Goal: Task Accomplishment & Management: Complete application form

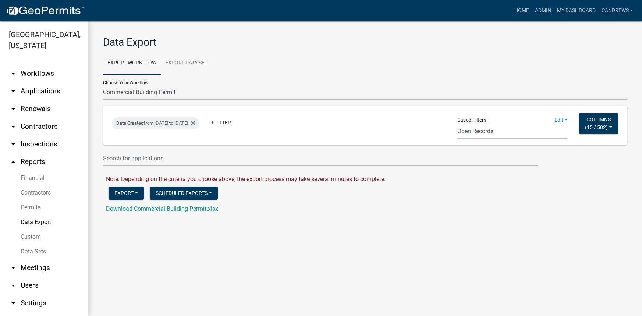
select select "4: Object"
select select "28: b7f70e11-c4ad-4721-8b1e-55c58fb8a5e7"
click at [532, 15] on link "Admin" at bounding box center [543, 11] width 22 height 14
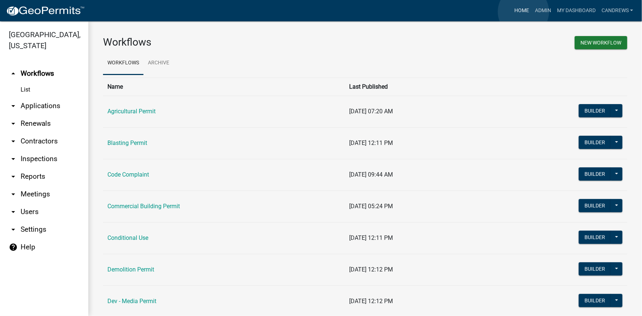
click at [523, 12] on link "Home" at bounding box center [521, 11] width 21 height 14
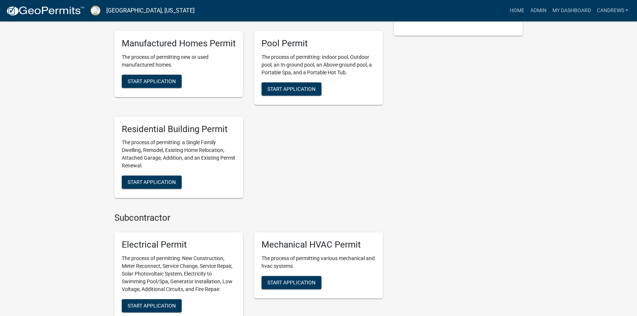
scroll to position [273, 0]
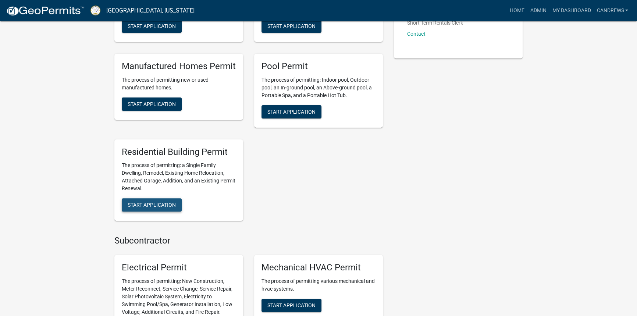
click at [170, 200] on button "Start Application" at bounding box center [152, 204] width 60 height 13
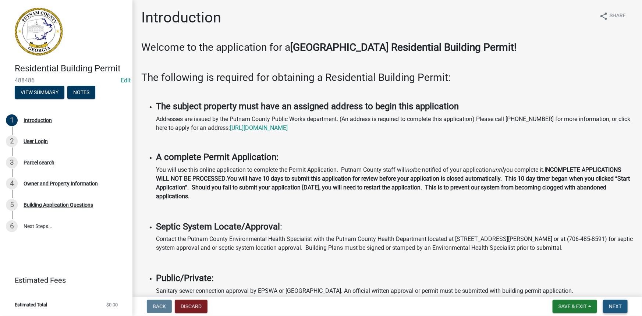
drag, startPoint x: 617, startPoint y: 307, endPoint x: 607, endPoint y: 295, distance: 15.4
click at [618, 306] on span "Next" at bounding box center [615, 306] width 13 height 6
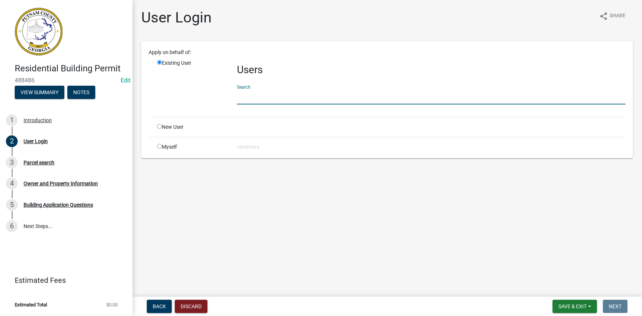
click at [270, 99] on input "text" at bounding box center [431, 96] width 389 height 15
type input "g"
type input "r"
type input "g"
type input "waddell"
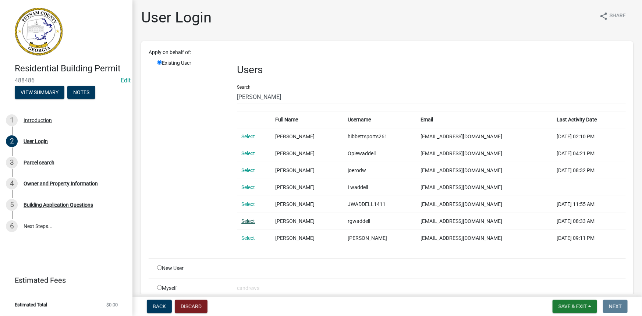
click at [250, 220] on link "Select" at bounding box center [248, 221] width 14 height 6
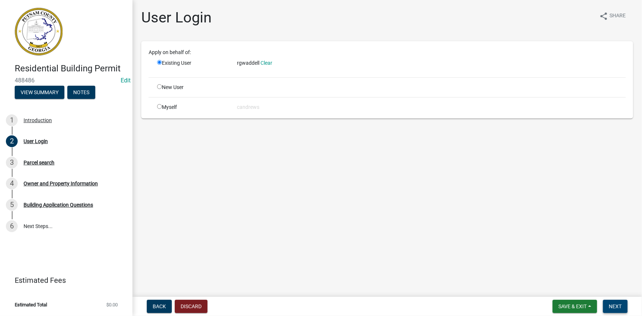
click at [608, 303] on button "Next" at bounding box center [615, 306] width 25 height 13
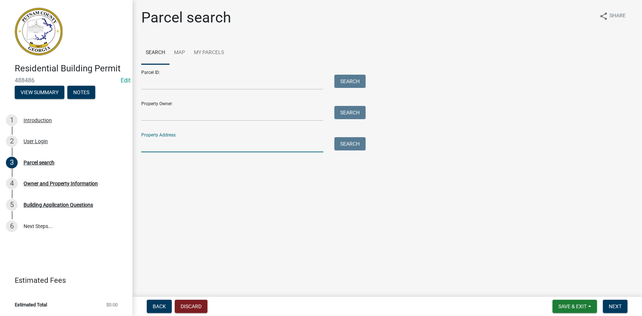
click at [215, 137] on input "Property Address:" at bounding box center [232, 144] width 182 height 15
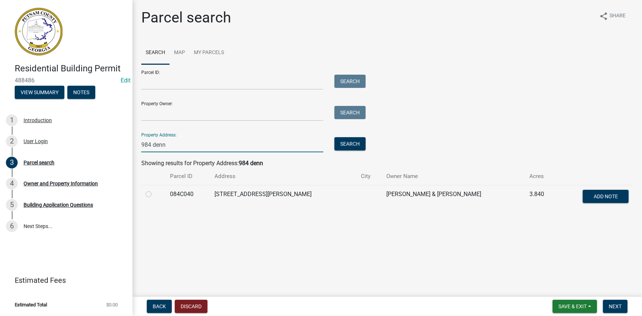
type input "984 denn"
click at [154, 190] on label at bounding box center [154, 190] width 0 height 0
click at [154, 193] on input "radio" at bounding box center [156, 192] width 5 height 5
radio input "true"
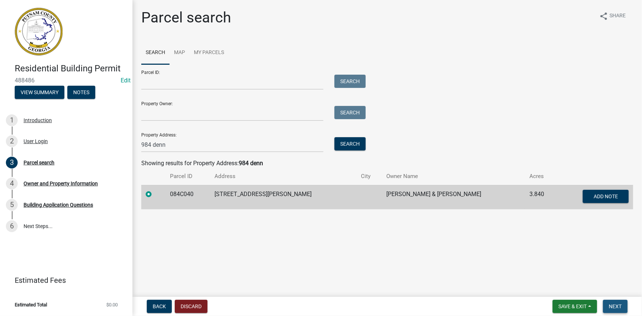
click at [613, 310] on button "Next" at bounding box center [615, 306] width 25 height 13
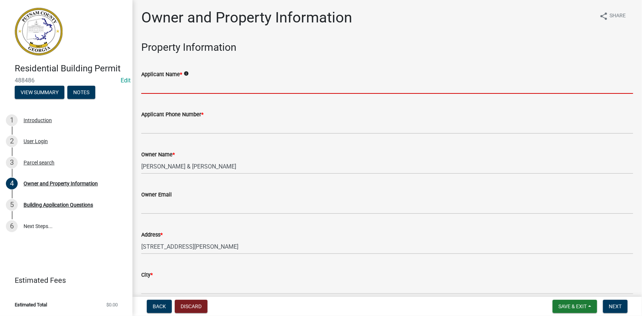
click at [151, 89] on input "Applicant Name *" at bounding box center [387, 86] width 492 height 15
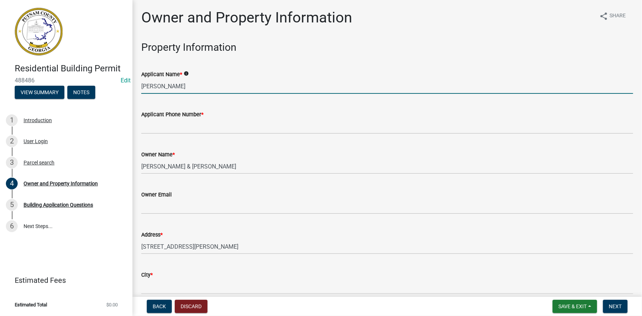
type input "Robert Greg Waddell"
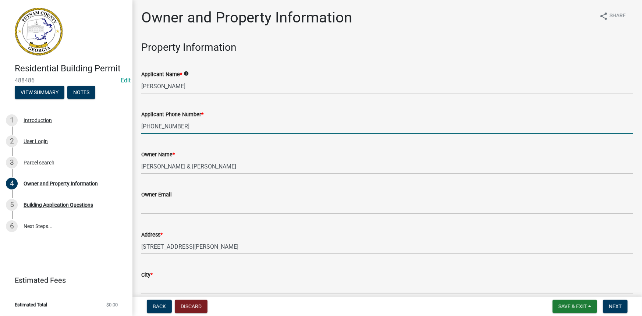
type input "478-457-4048"
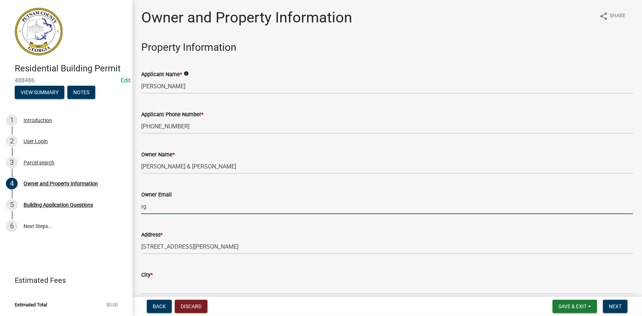
type input "r"
type input "rgwsell@gmail.com"
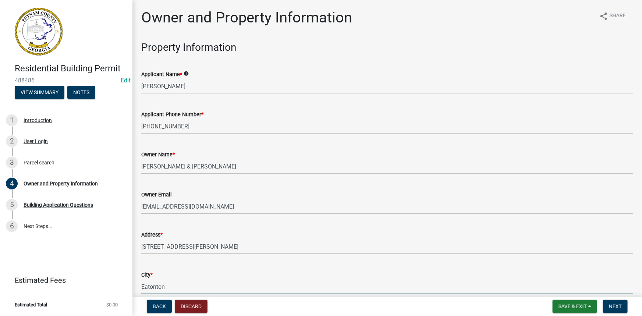
type input "Eatonton"
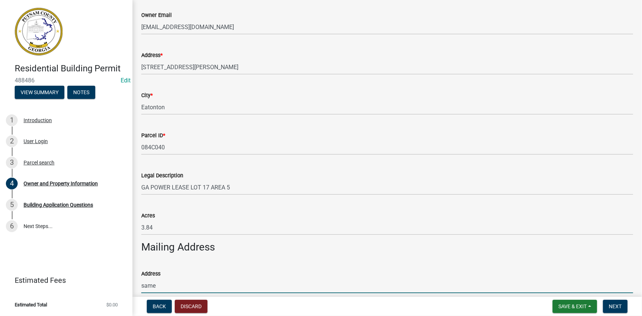
type input "same"
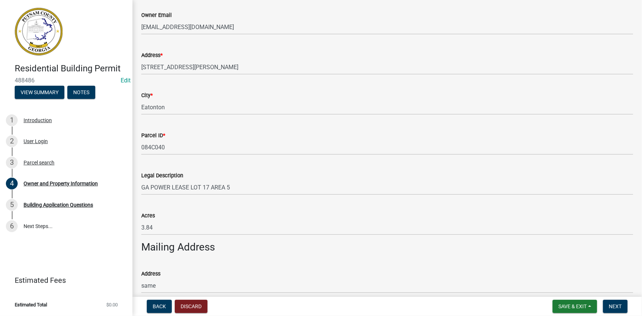
scroll to position [358, 0]
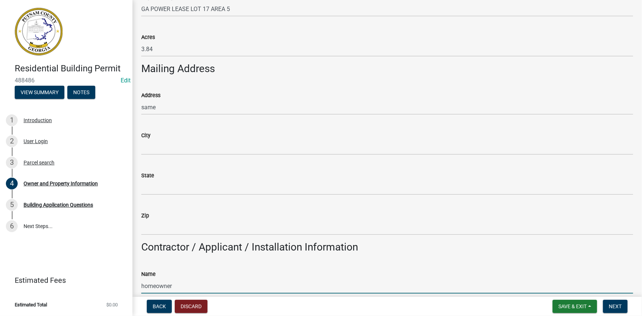
type input "homeowner"
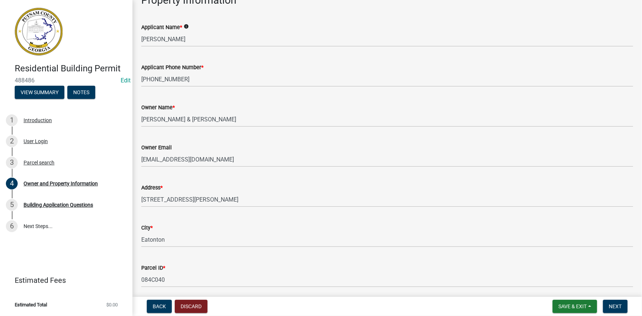
scroll to position [0, 0]
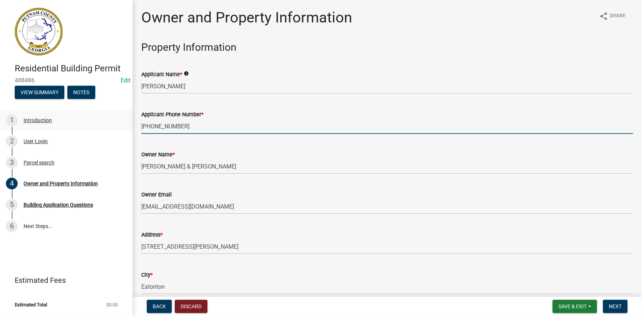
drag, startPoint x: 181, startPoint y: 123, endPoint x: 121, endPoint y: 125, distance: 59.6
click at [121, 125] on div "Residential Building Permit 488486 Edit View Summary Notes 1 Introduction 2 Use…" at bounding box center [321, 158] width 642 height 316
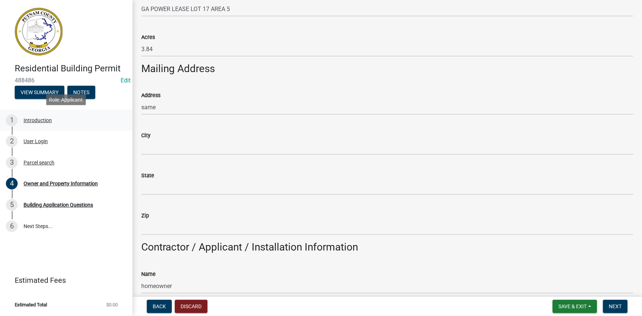
scroll to position [536, 0]
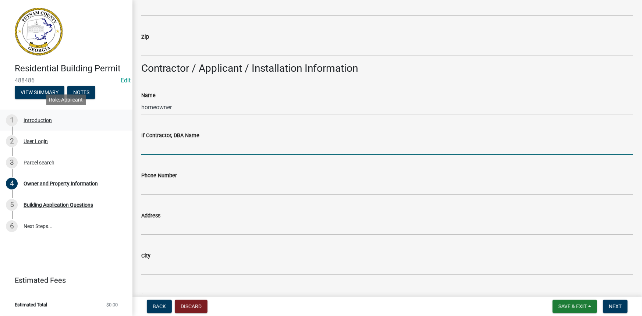
paste input "478-457-4048"
type input "4"
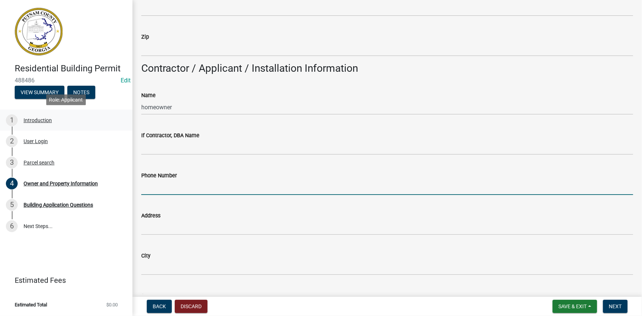
paste input "478-457-4048"
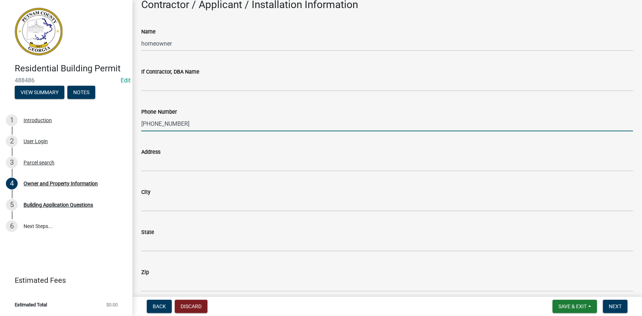
scroll to position [603, 0]
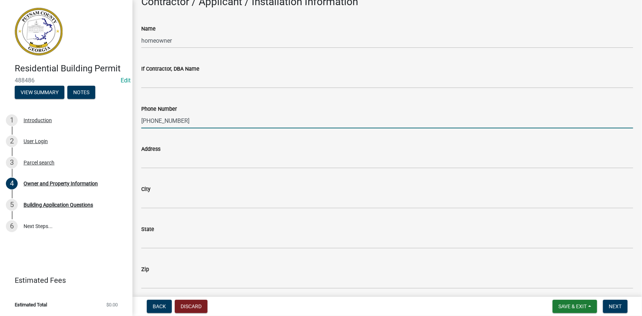
type input "478-457-4048"
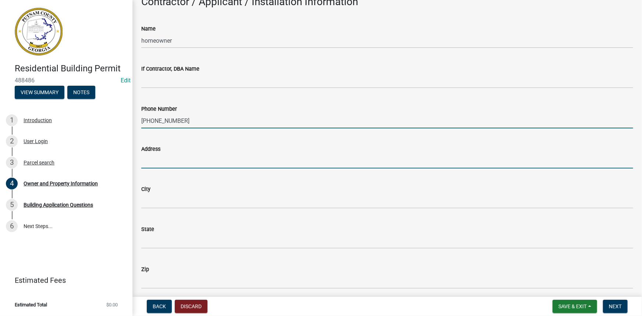
click at [174, 156] on input "Address" at bounding box center [387, 160] width 492 height 15
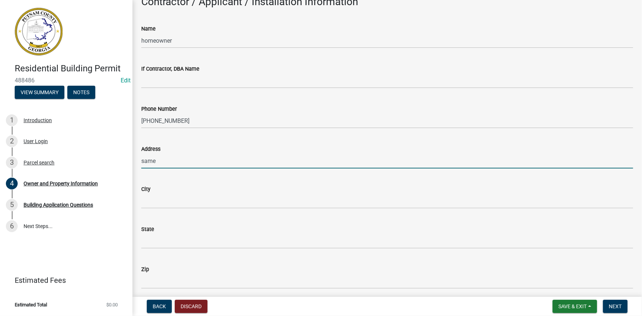
type input "same"
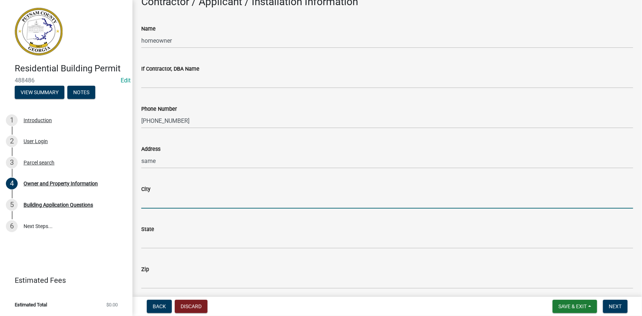
click at [166, 201] on input "City" at bounding box center [387, 200] width 492 height 15
type input "Eatonton"
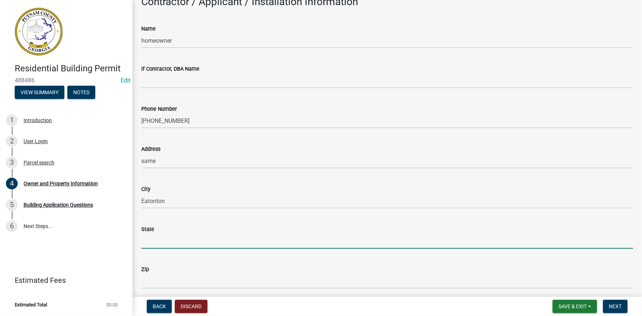
type input "g"
type input "GA"
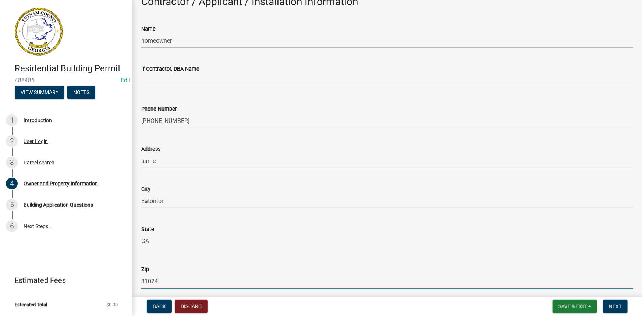
type input "31024"
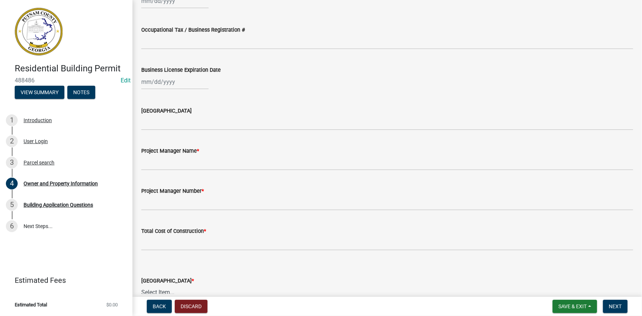
scroll to position [1044, 0]
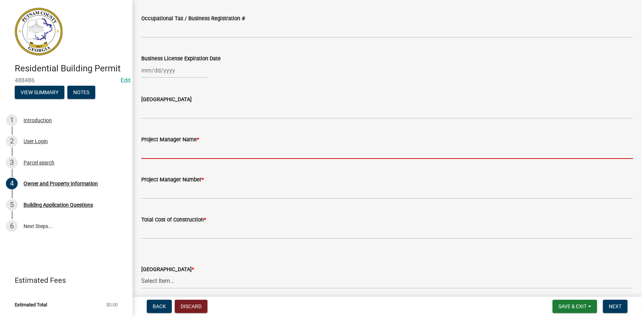
click at [203, 147] on input "Project Manager Name *" at bounding box center [387, 151] width 492 height 15
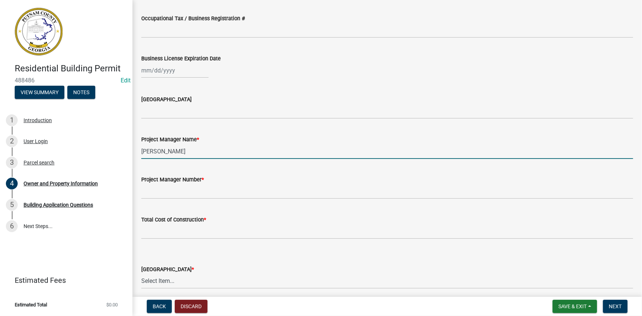
type input "Greg Waddell"
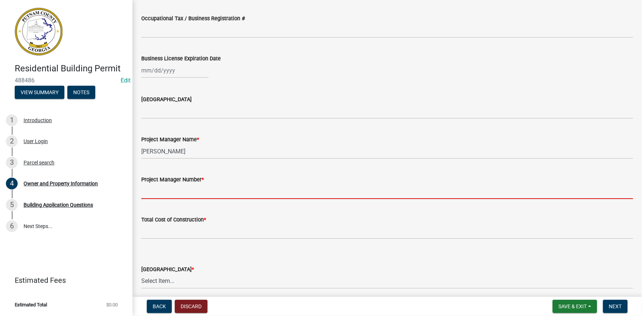
paste input "478-457-4048"
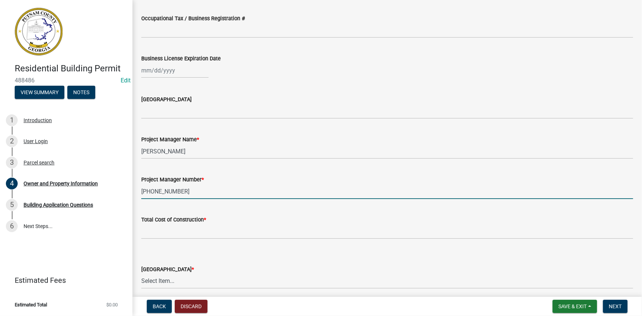
type input "478-457-4048"
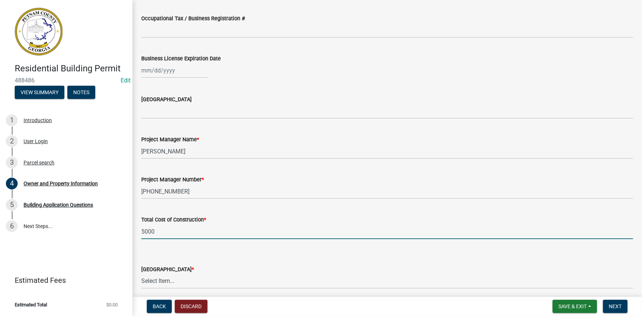
type input "5000"
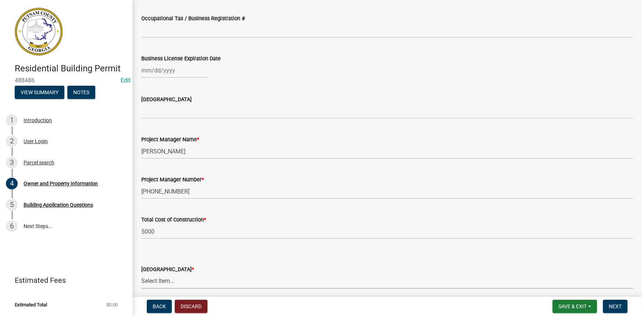
scroll to position [1078, 0]
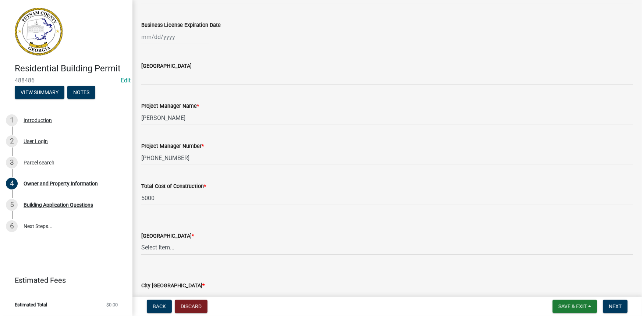
click at [169, 251] on select "Select Item... AG-1 R-1R R-1 R-2 MHP RM-1 RM-3 C-1 C-2 I-M PUD N/A" at bounding box center [387, 247] width 492 height 15
click at [141, 240] on select "Select Item... AG-1 R-1R R-1 R-2 MHP RM-1 RM-3 C-1 C-2 I-M PUD N/A" at bounding box center [387, 247] width 492 height 15
select select "78bfdc44-73ff-456e-a557-d4c99b9c08be"
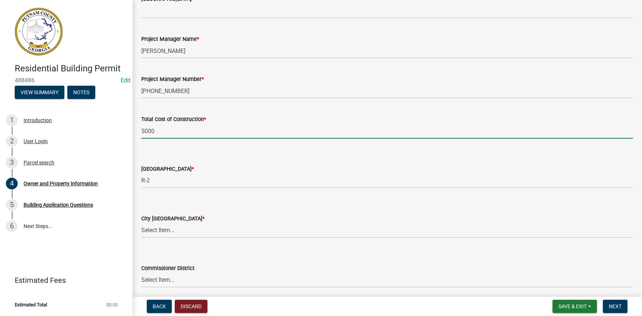
drag, startPoint x: 146, startPoint y: 130, endPoint x: 136, endPoint y: 130, distance: 10.3
click at [136, 130] on div "Total Cost of Construction * 5000" at bounding box center [387, 121] width 503 height 34
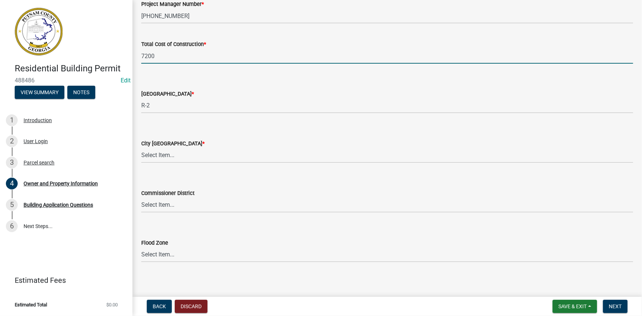
scroll to position [1223, 0]
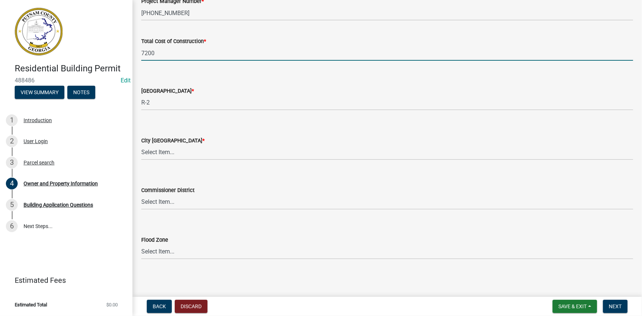
type input "7200"
click at [150, 145] on select "Select Item... A-1 A-2 R-1 R-2 R-3 R-4 MHP C-1 C-2 I-1 I-2 DB FH H-P N/A" at bounding box center [387, 152] width 492 height 15
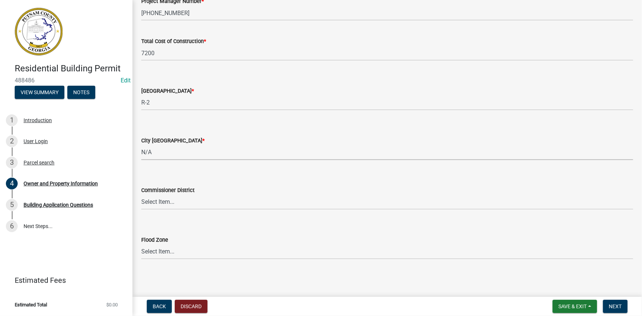
click at [141, 145] on select "Select Item... A-1 A-2 R-1 R-2 R-3 R-4 MHP C-1 C-2 I-1 I-2 DB FH H-P N/A" at bounding box center [387, 152] width 492 height 15
select select "83394b22-4a11-496c-8e5c-75ade2e72faf"
click at [189, 205] on select "Select Item... District 1 District 2 District 3 District 4" at bounding box center [387, 202] width 492 height 15
click at [141, 195] on select "Select Item... District 1 District 2 District 3 District 4" at bounding box center [387, 202] width 492 height 15
select select "295c155f-de53-4b68-9fdd-08c8883e9b6f"
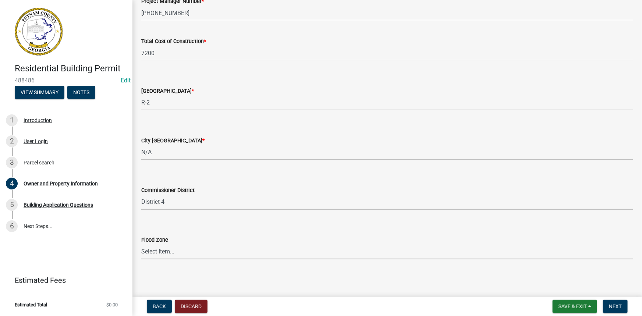
click at [181, 252] on select "Select Item... Zone A Zone V Zone A99 Zone AE Zone AO Zone AH Zone VE Zone AR Z…" at bounding box center [387, 251] width 492 height 15
click at [204, 282] on main "Owner and Property Information share Share Property Information Applicant Name …" at bounding box center [386, 147] width 509 height 294
click at [608, 306] on button "Next" at bounding box center [615, 306] width 25 height 13
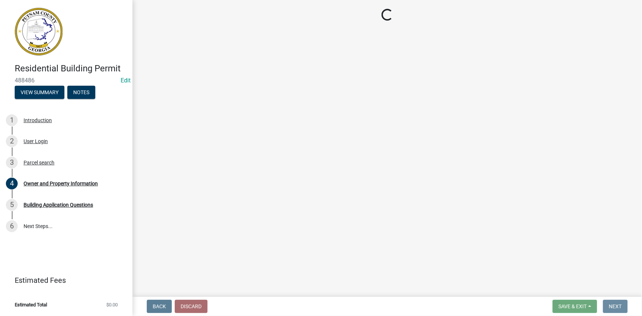
scroll to position [0, 0]
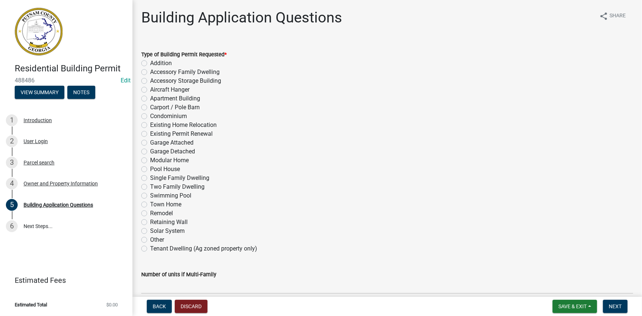
click at [165, 81] on label "Accessory Storage Building" at bounding box center [185, 80] width 71 height 9
click at [155, 81] on input "Accessory Storage Building" at bounding box center [152, 78] width 5 height 5
radio input "true"
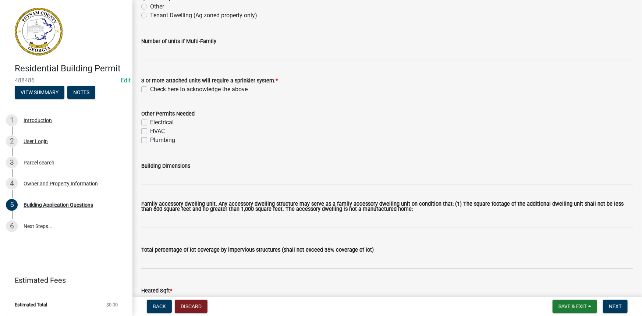
scroll to position [234, 0]
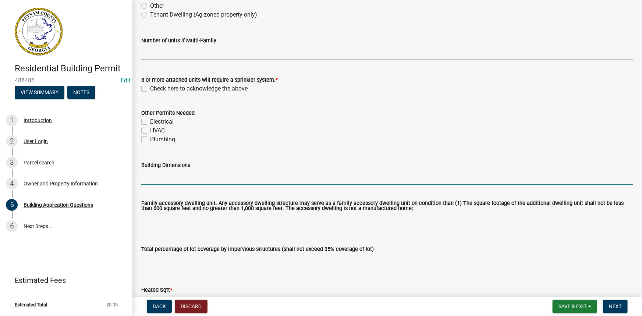
click at [196, 178] on input "Building Dimensions" at bounding box center [387, 177] width 492 height 15
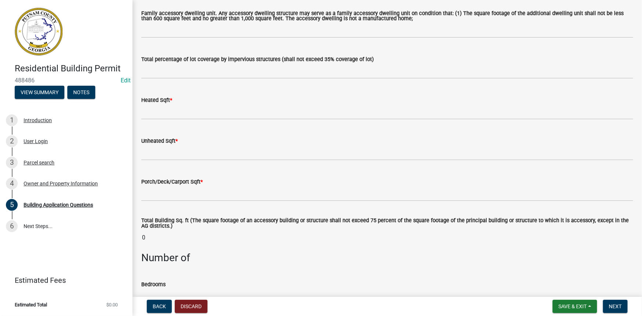
scroll to position [434, 0]
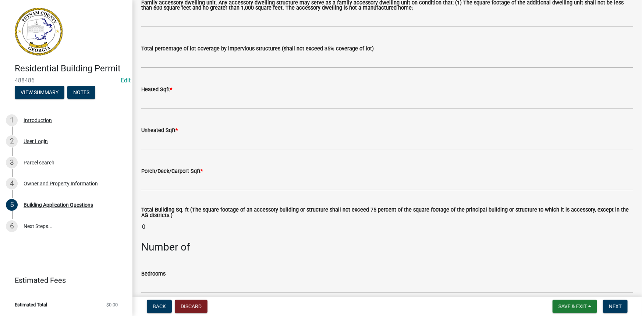
type input "12X20"
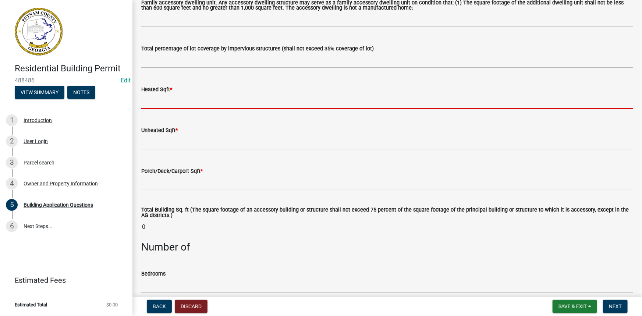
click at [189, 104] on input "text" at bounding box center [387, 101] width 492 height 15
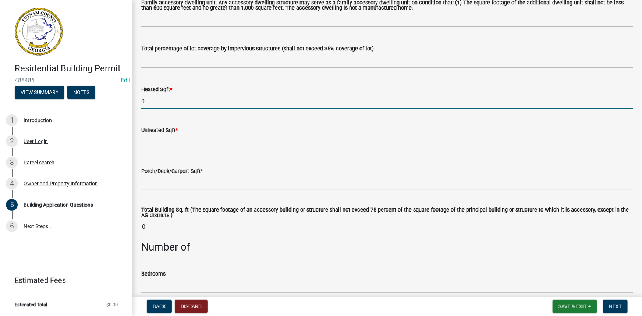
type input "0"
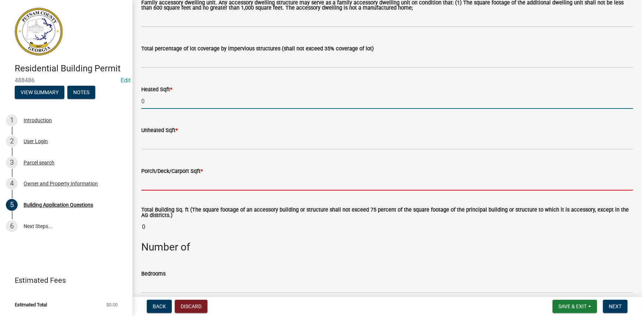
click at [159, 179] on input "text" at bounding box center [387, 182] width 492 height 15
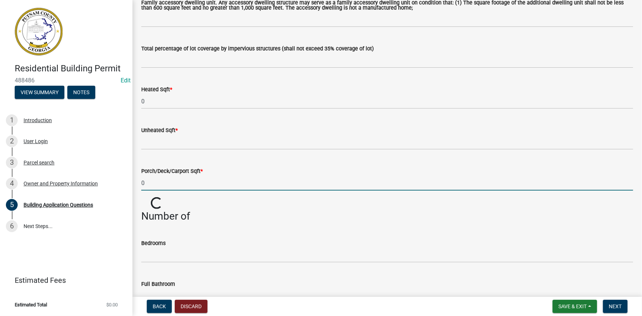
scroll to position [468, 0]
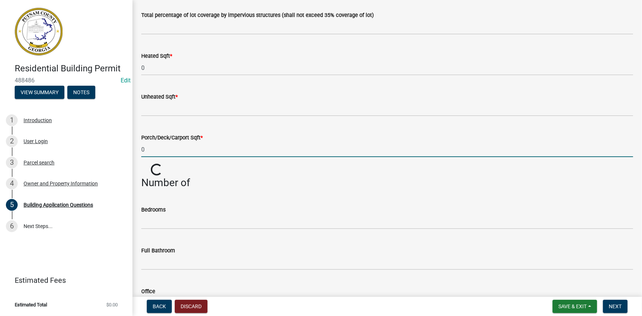
type input "0"
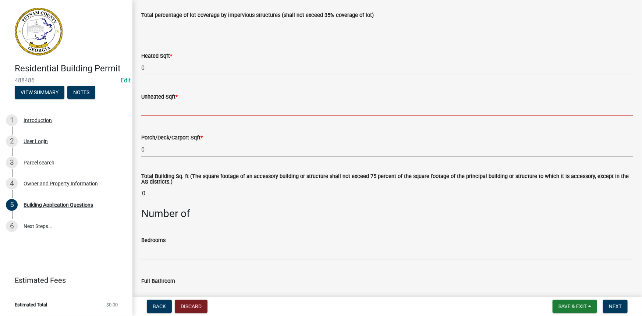
click at [180, 103] on input "text" at bounding box center [387, 108] width 492 height 15
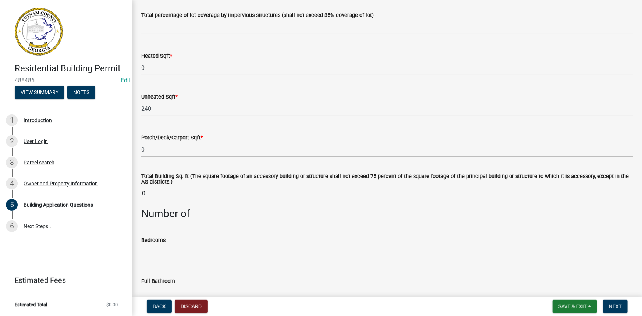
type input "240"
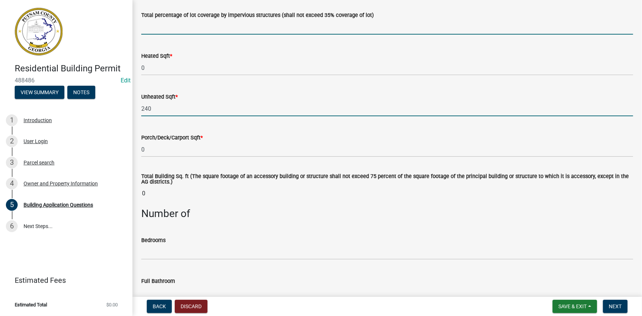
click at [194, 31] on input "text" at bounding box center [387, 26] width 492 height 15
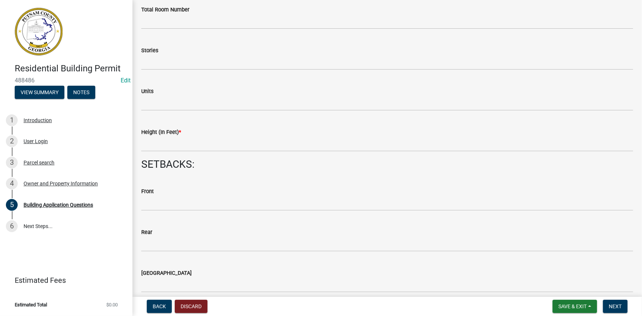
scroll to position [936, 0]
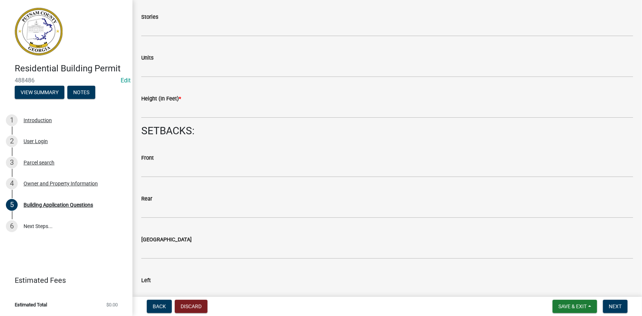
type input "2"
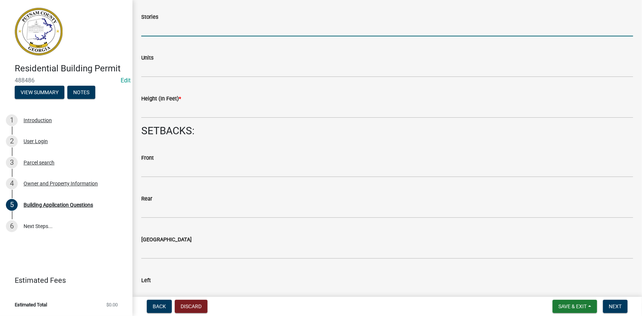
click at [150, 32] on input "text" at bounding box center [387, 28] width 492 height 15
type input "1"
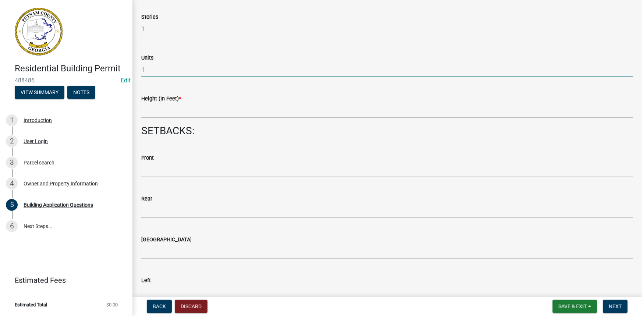
type input "1"
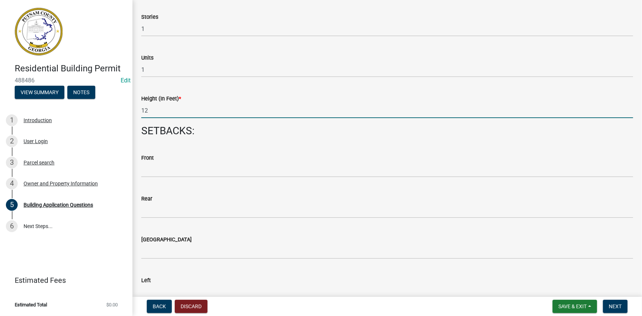
type input "12"
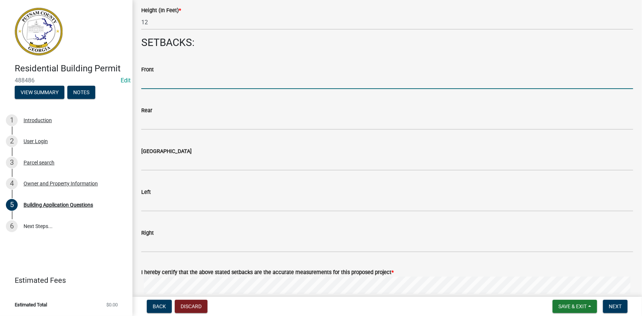
scroll to position [1036, 0]
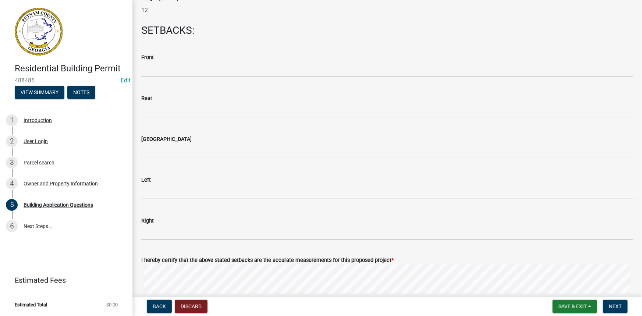
click at [153, 183] on div "Left" at bounding box center [387, 179] width 492 height 9
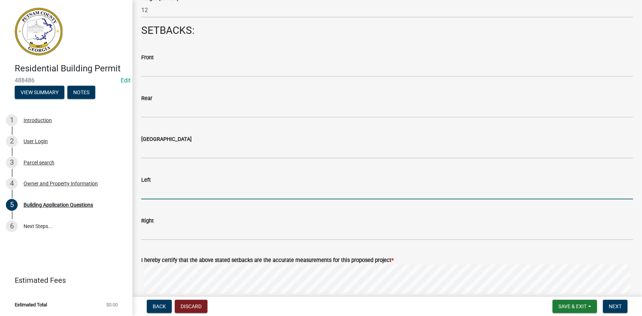
click at [151, 192] on input "text" at bounding box center [387, 191] width 492 height 15
type input "65"
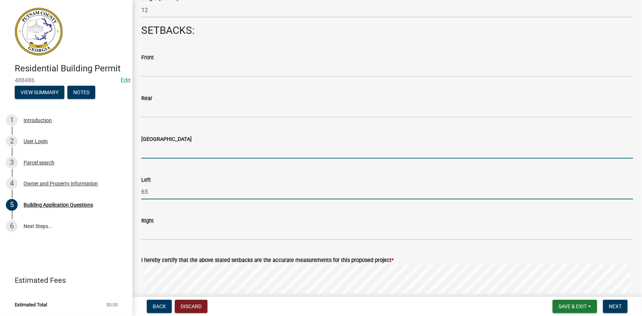
click at [163, 151] on input "text" at bounding box center [387, 150] width 492 height 15
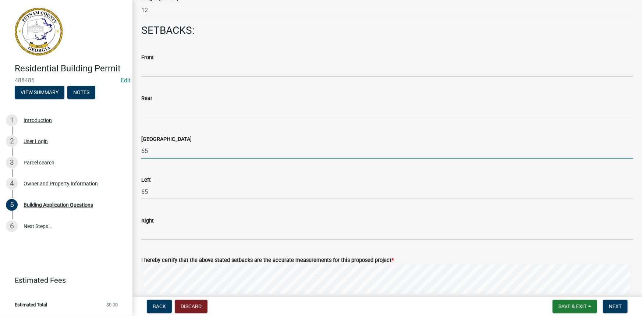
drag, startPoint x: 161, startPoint y: 150, endPoint x: 140, endPoint y: 150, distance: 20.6
click at [140, 150] on div "Lake Side 65" at bounding box center [387, 141] width 503 height 34
type input "100"
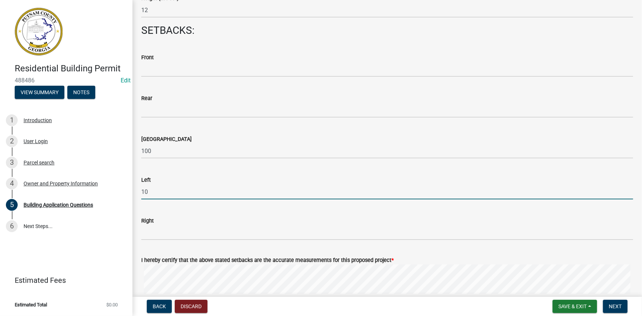
click at [147, 187] on input "10" at bounding box center [387, 191] width 492 height 15
type input "100"
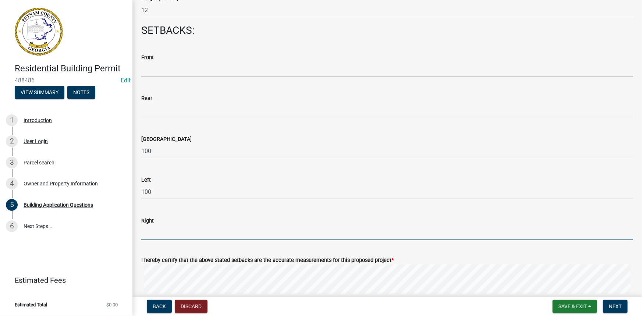
click at [150, 226] on input "text" at bounding box center [387, 232] width 492 height 15
type input "17"
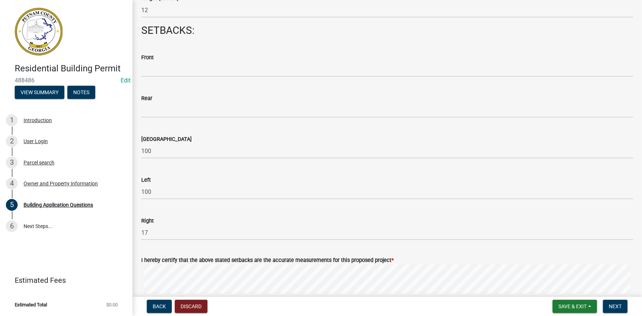
click at [198, 78] on wm-data-entity-input "Front" at bounding box center [387, 63] width 492 height 41
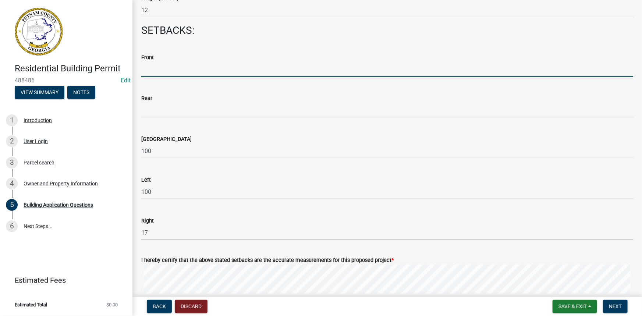
click at [196, 73] on input "text" at bounding box center [387, 69] width 492 height 15
type input "300"
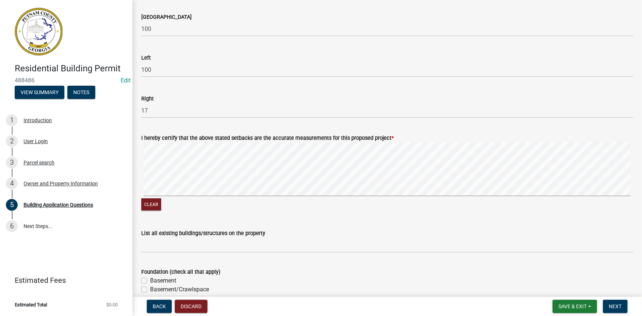
scroll to position [1170, 0]
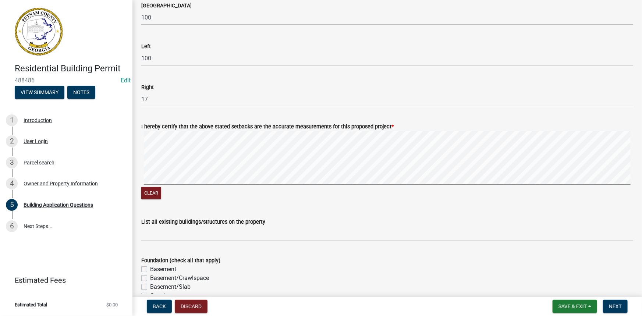
click at [153, 192] on button "Clear" at bounding box center [151, 193] width 20 height 12
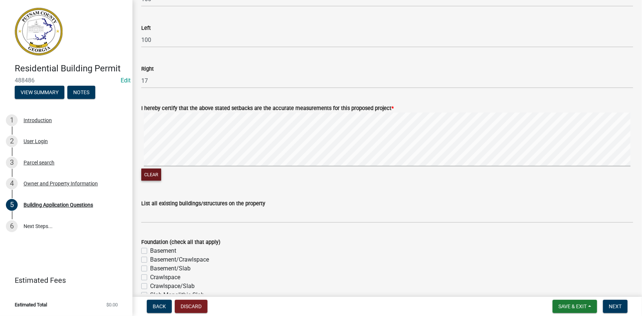
scroll to position [1203, 0]
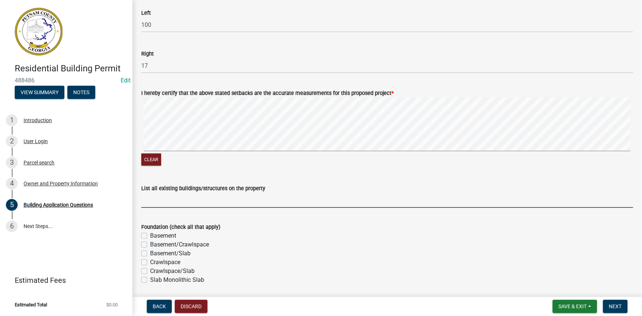
click at [172, 200] on input "List all existing buildings/structures on the property" at bounding box center [387, 200] width 492 height 15
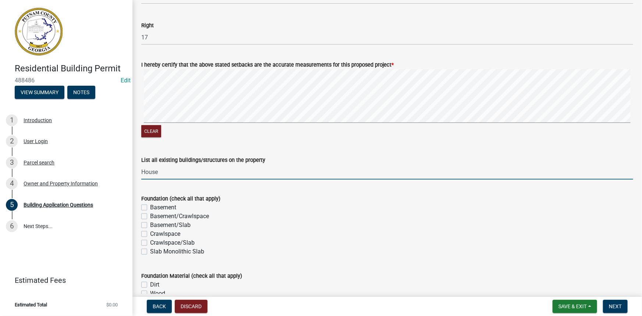
scroll to position [1270, 0]
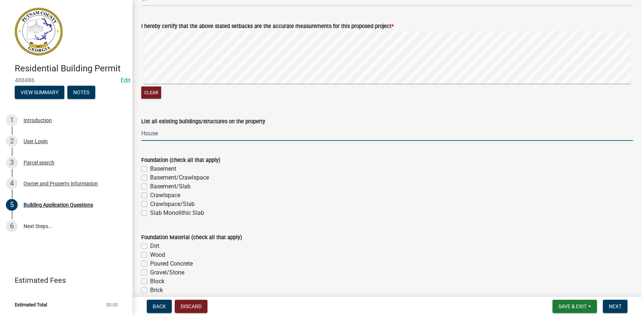
type input "House"
click at [150, 213] on label "Slab Monolithic Slab" at bounding box center [177, 212] width 54 height 9
click at [150, 213] on input "Slab Monolithic Slab" at bounding box center [152, 210] width 5 height 5
checkbox input "true"
checkbox input "false"
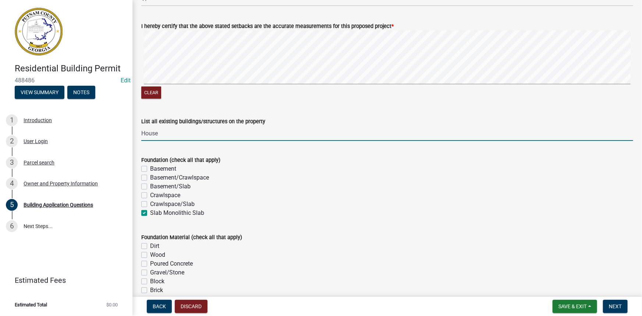
checkbox input "false"
checkbox input "true"
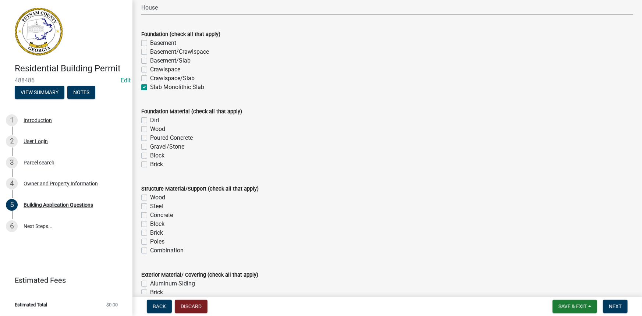
scroll to position [1404, 0]
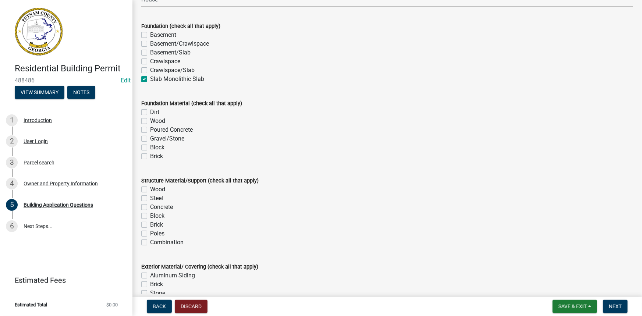
click at [195, 130] on div "Poured Concrete" at bounding box center [387, 129] width 492 height 9
click at [191, 132] on label "Poured Concrete" at bounding box center [171, 129] width 43 height 9
click at [155, 130] on input "Poured Concrete" at bounding box center [152, 127] width 5 height 5
checkbox input "true"
checkbox input "false"
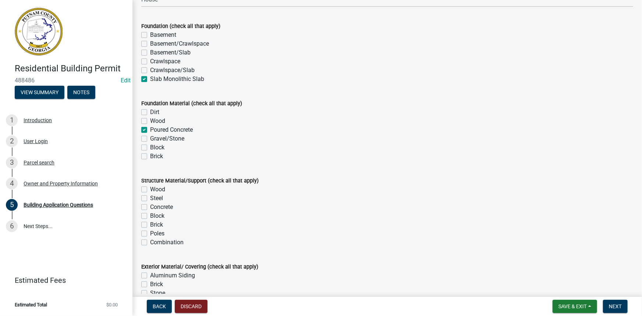
checkbox input "false"
checkbox input "true"
checkbox input "false"
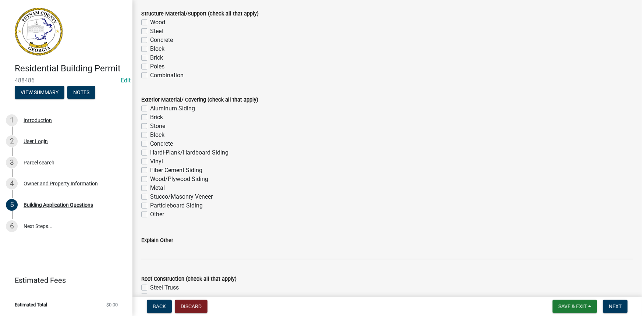
scroll to position [1504, 0]
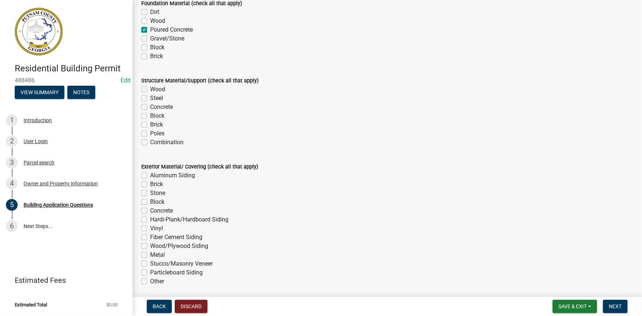
click at [150, 253] on label "Metal" at bounding box center [157, 254] width 15 height 9
click at [150, 253] on input "Metal" at bounding box center [152, 252] width 5 height 5
checkbox input "true"
checkbox input "false"
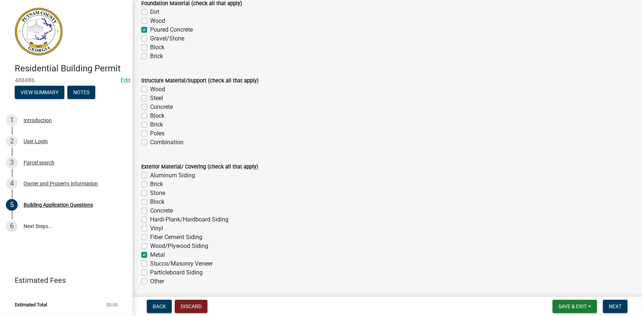
checkbox input "false"
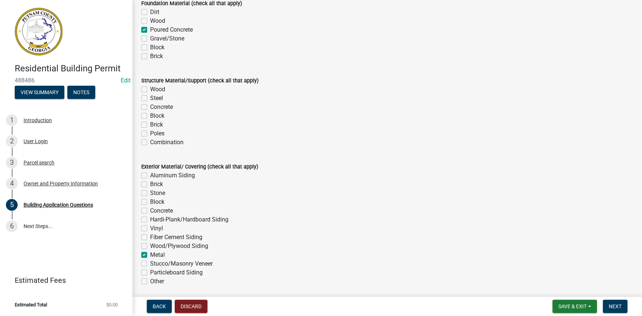
checkbox input "false"
checkbox input "true"
checkbox input "false"
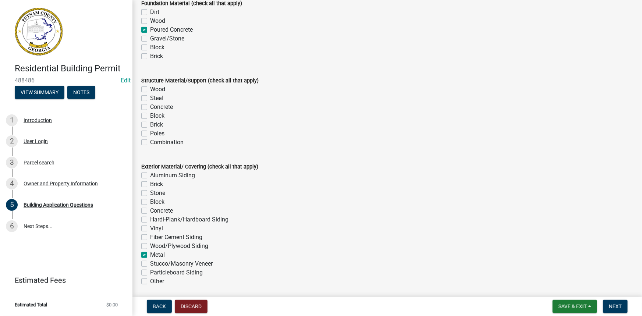
checkbox input "false"
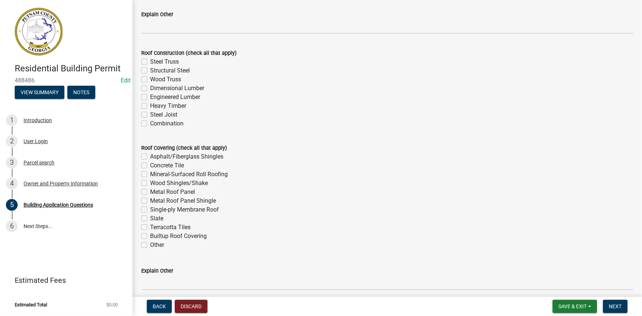
scroll to position [1805, 0]
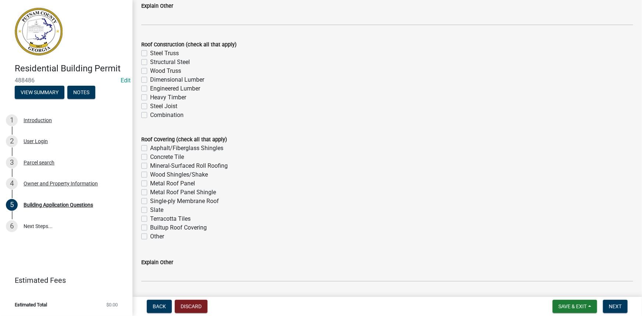
click at [150, 105] on label "Steel Joist" at bounding box center [163, 106] width 27 height 9
click at [150, 105] on input "Steel Joist" at bounding box center [152, 104] width 5 height 5
checkbox input "true"
checkbox input "false"
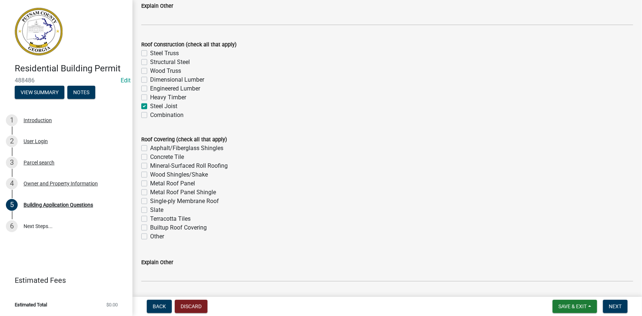
checkbox input "false"
checkbox input "true"
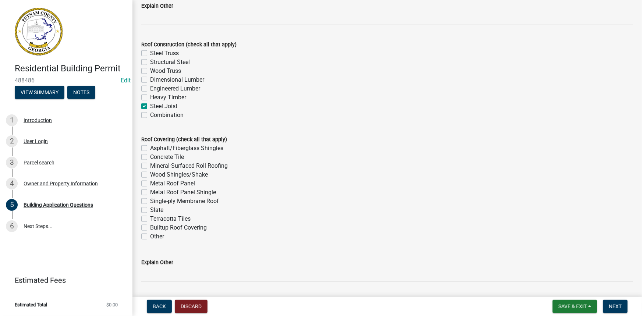
checkbox input "false"
click at [150, 185] on label "Metal Roof Panel" at bounding box center [172, 183] width 45 height 9
click at [150, 184] on input "Metal Roof Panel" at bounding box center [152, 181] width 5 height 5
checkbox input "true"
checkbox input "false"
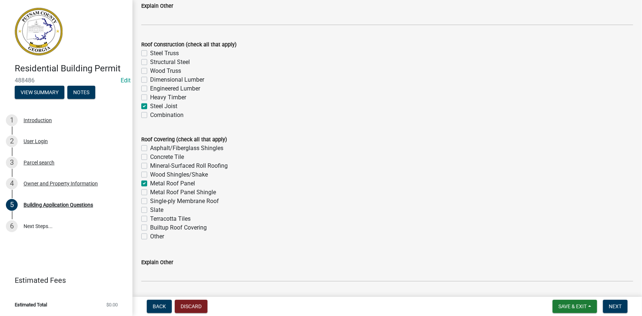
checkbox input "false"
checkbox input "true"
checkbox input "false"
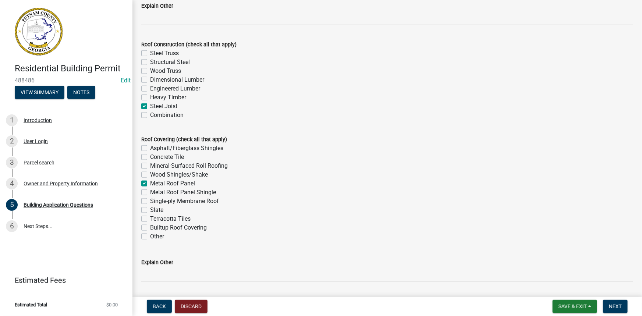
checkbox input "false"
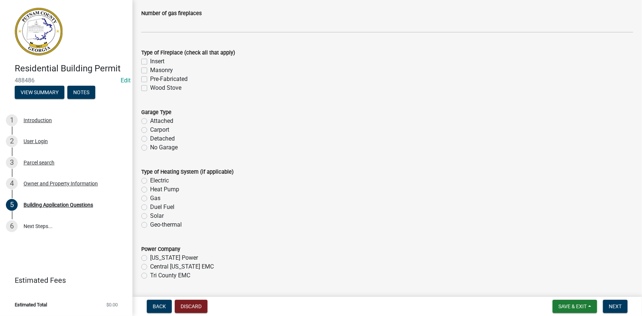
scroll to position [2139, 0]
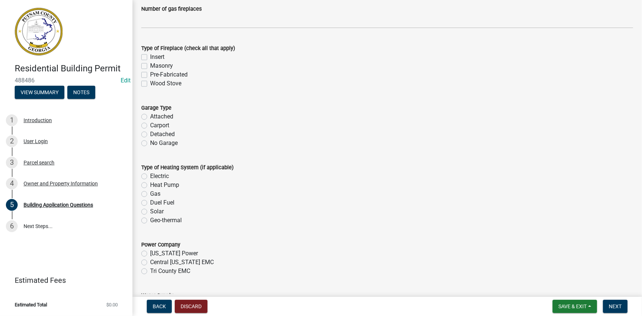
click at [174, 145] on label "No Garage" at bounding box center [164, 143] width 28 height 9
click at [155, 143] on input "No Garage" at bounding box center [152, 141] width 5 height 5
radio input "true"
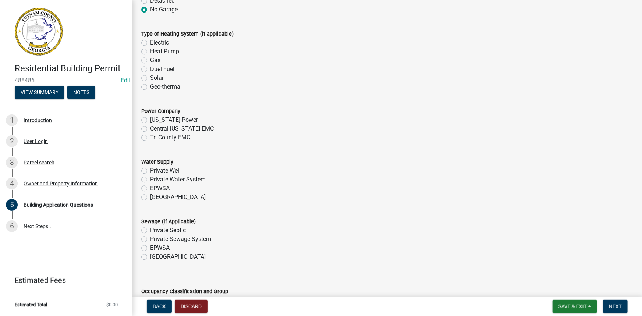
scroll to position [2340, 0]
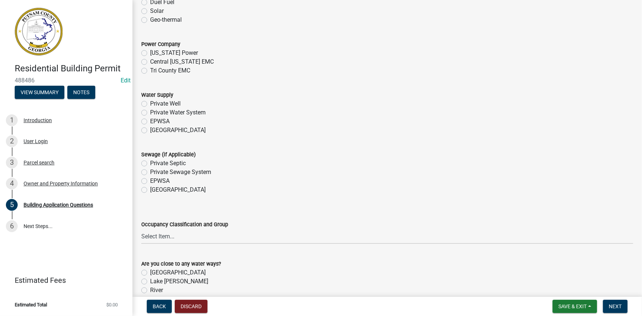
click at [164, 53] on label "Georgia Power" at bounding box center [174, 53] width 48 height 9
click at [155, 53] on input "Georgia Power" at bounding box center [152, 51] width 5 height 5
radio input "true"
click at [161, 120] on label "EPWSA" at bounding box center [159, 121] width 19 height 9
click at [155, 120] on input "EPWSA" at bounding box center [152, 119] width 5 height 5
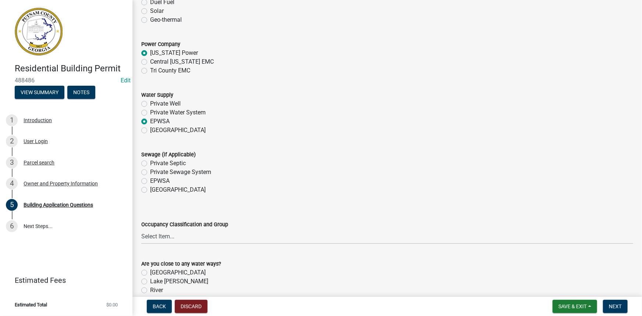
radio input "true"
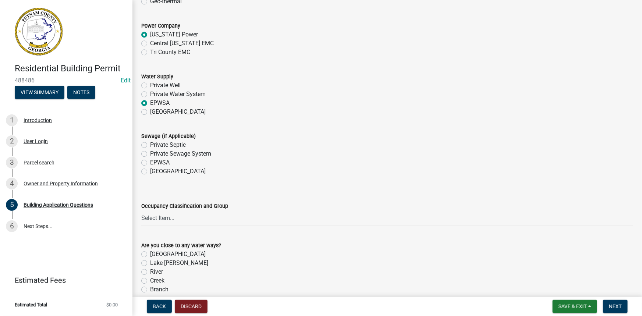
scroll to position [2373, 0]
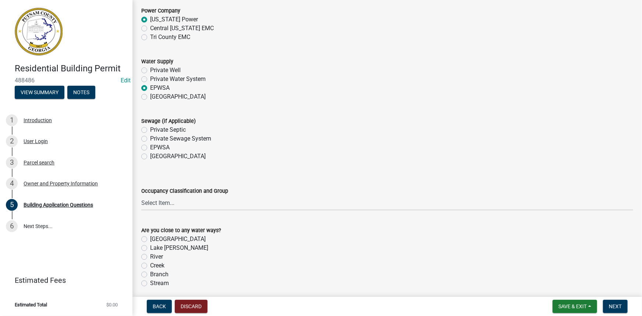
click at [161, 131] on label "Private Septic" at bounding box center [168, 129] width 36 height 9
click at [155, 130] on input "Private Septic" at bounding box center [152, 127] width 5 height 5
radio input "true"
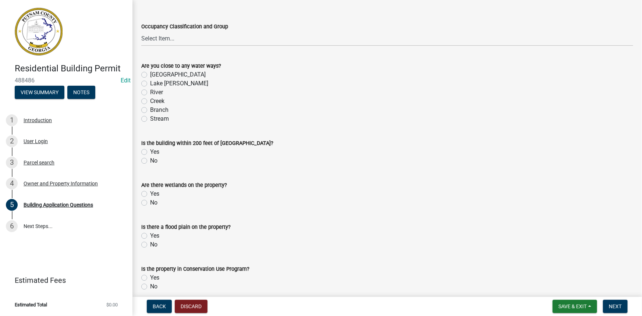
scroll to position [2540, 0]
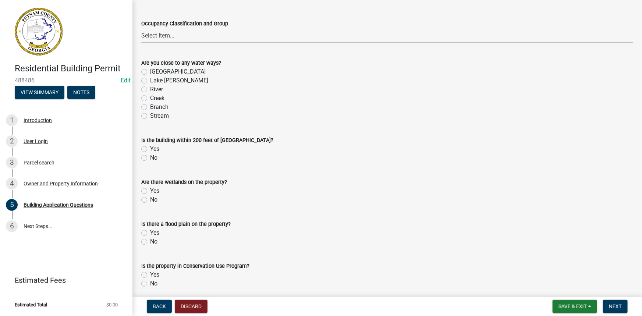
click at [172, 81] on label "Lake Sinclair" at bounding box center [179, 80] width 58 height 9
click at [155, 81] on input "Lake Sinclair" at bounding box center [152, 78] width 5 height 5
radio input "true"
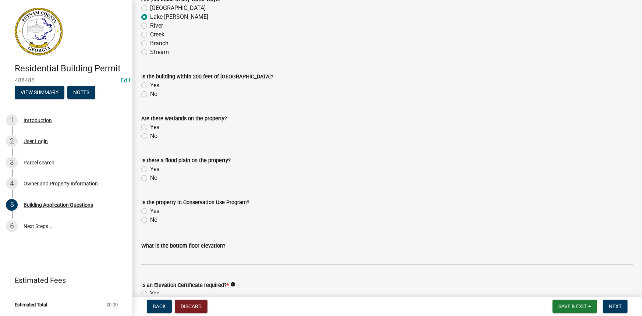
scroll to position [2607, 0]
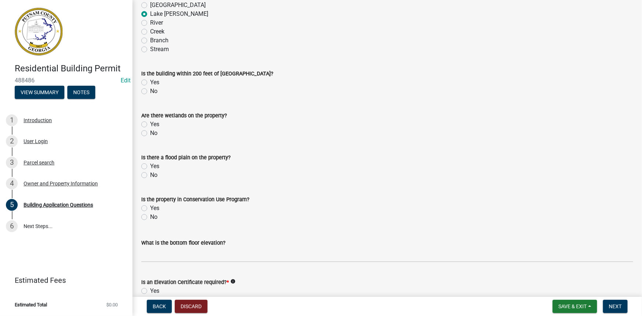
click at [153, 83] on label "Yes" at bounding box center [154, 82] width 9 height 9
click at [153, 83] on input "Yes" at bounding box center [152, 80] width 5 height 5
radio input "true"
click at [150, 130] on label "No" at bounding box center [153, 133] width 7 height 9
click at [150, 130] on input "No" at bounding box center [152, 131] width 5 height 5
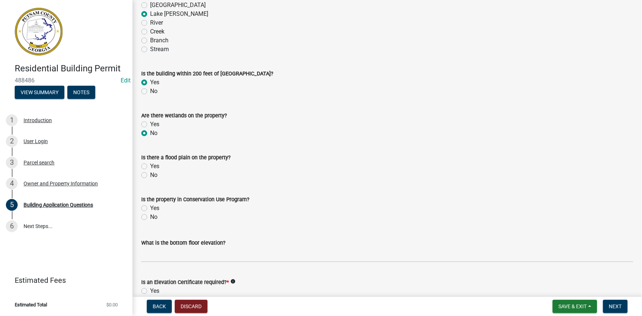
radio input "true"
click at [150, 174] on label "No" at bounding box center [153, 175] width 7 height 9
click at [150, 174] on input "No" at bounding box center [152, 173] width 5 height 5
radio input "true"
click at [150, 215] on label "No" at bounding box center [153, 217] width 7 height 9
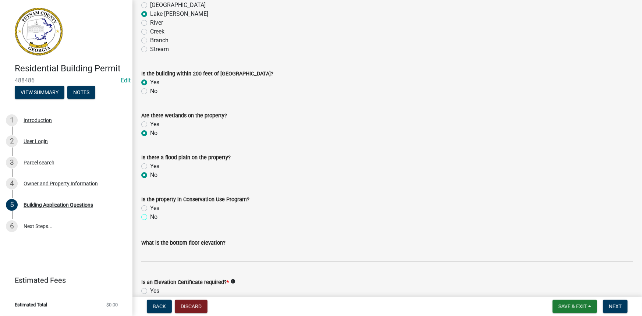
click at [150, 215] on input "No" at bounding box center [152, 215] width 5 height 5
radio input "true"
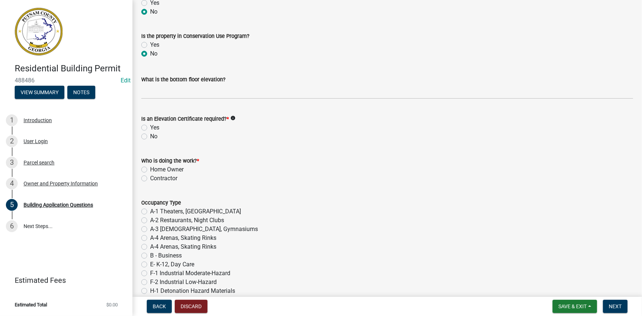
scroll to position [2774, 0]
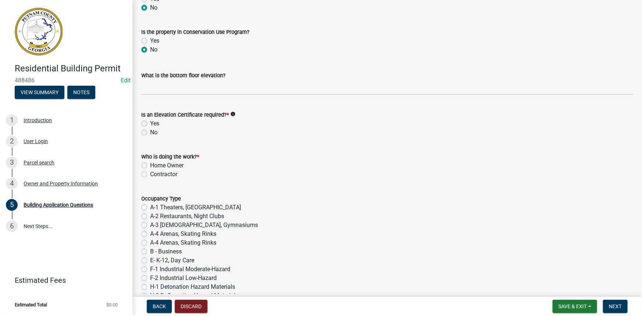
click at [145, 128] on div "No" at bounding box center [387, 132] width 492 height 9
click at [150, 132] on label "No" at bounding box center [153, 132] width 7 height 9
click at [150, 132] on input "No" at bounding box center [152, 130] width 5 height 5
radio input "true"
click at [150, 165] on label "Home Owner" at bounding box center [166, 165] width 33 height 9
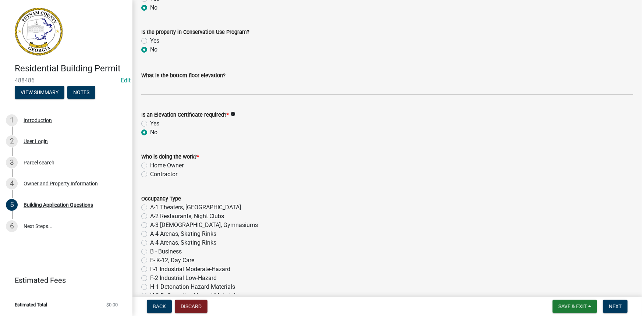
click at [150, 165] on input "Home Owner" at bounding box center [152, 163] width 5 height 5
radio input "true"
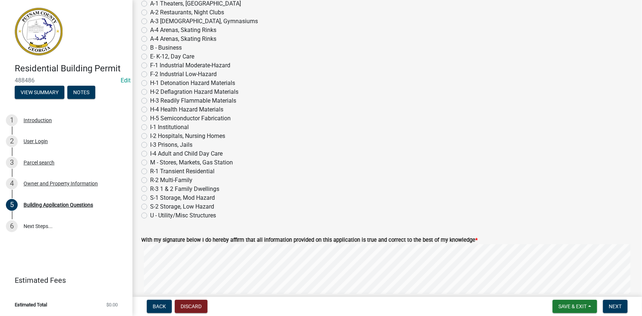
scroll to position [3042, 0]
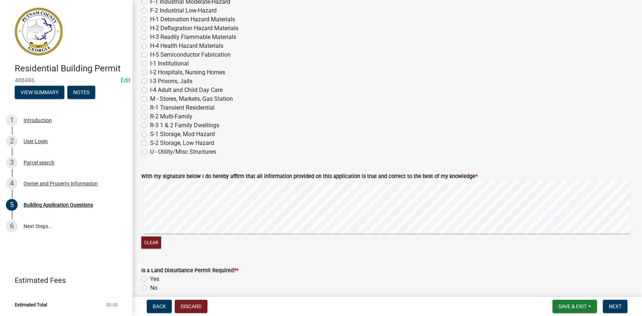
click at [150, 151] on label "U - Utility/Misc Structures" at bounding box center [183, 151] width 66 height 9
click at [150, 151] on input "U - Utility/Misc Structures" at bounding box center [152, 149] width 5 height 5
radio input "true"
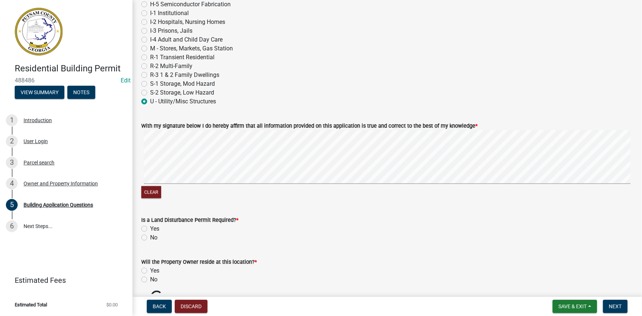
scroll to position [3108, 0]
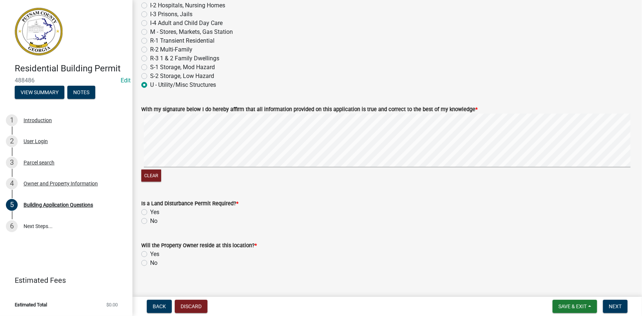
click at [150, 222] on label "No" at bounding box center [153, 221] width 7 height 9
click at [150, 221] on input "No" at bounding box center [152, 219] width 5 height 5
radio input "true"
click at [150, 259] on label "No" at bounding box center [153, 262] width 7 height 9
click at [150, 259] on input "No" at bounding box center [152, 260] width 5 height 5
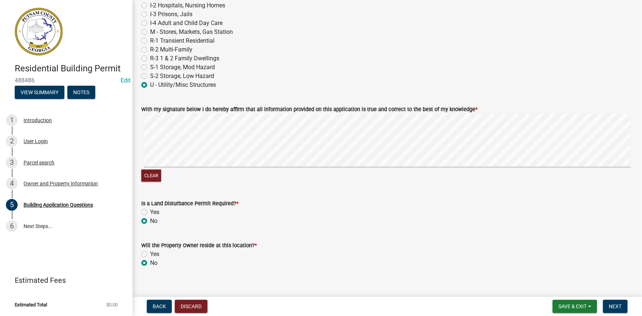
radio input "true"
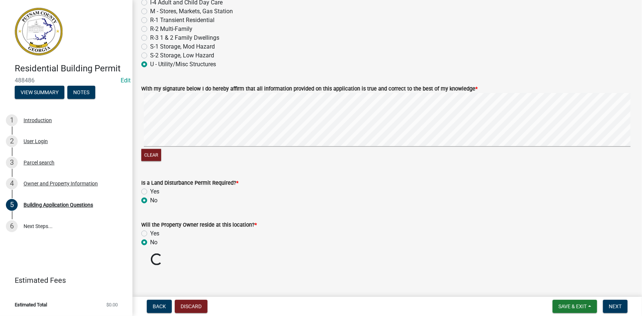
scroll to position [3117, 0]
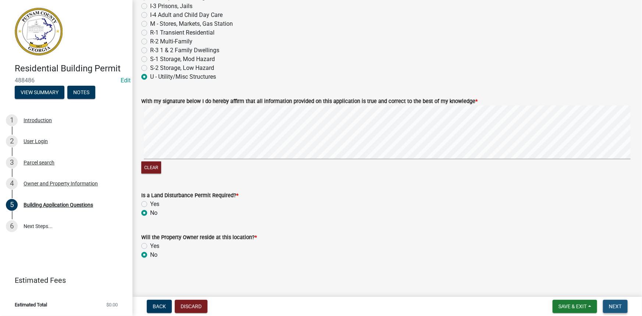
click at [613, 303] on span "Next" at bounding box center [615, 306] width 13 height 6
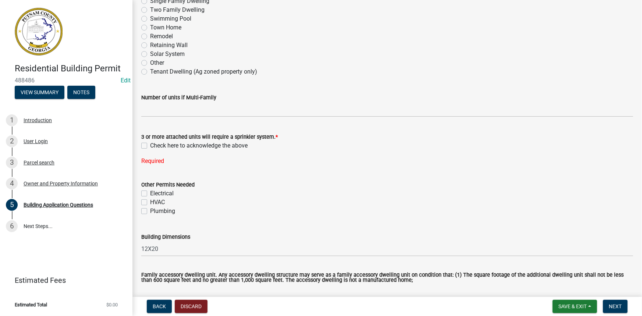
scroll to position [89, 0]
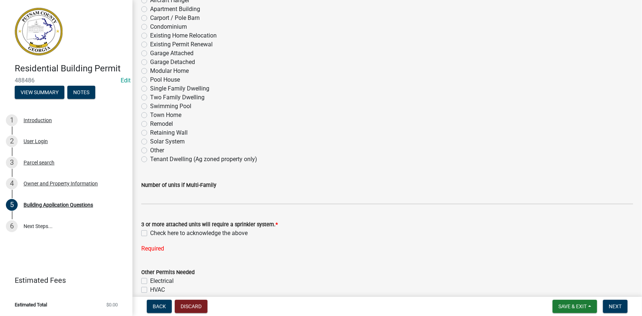
click at [150, 232] on label "Check here to acknowledge the above" at bounding box center [198, 233] width 97 height 9
click at [150, 232] on input "Check here to acknowledge the above" at bounding box center [152, 231] width 5 height 5
checkbox input "true"
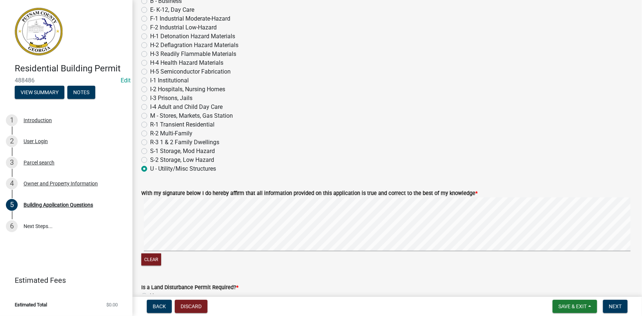
scroll to position [3117, 0]
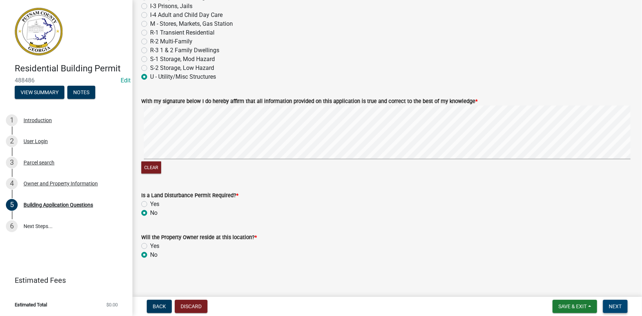
click at [610, 302] on button "Next" at bounding box center [615, 306] width 25 height 13
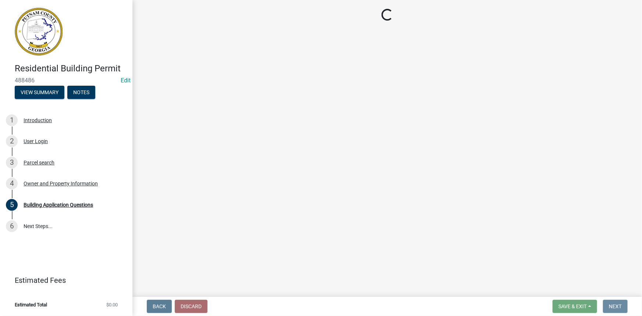
scroll to position [0, 0]
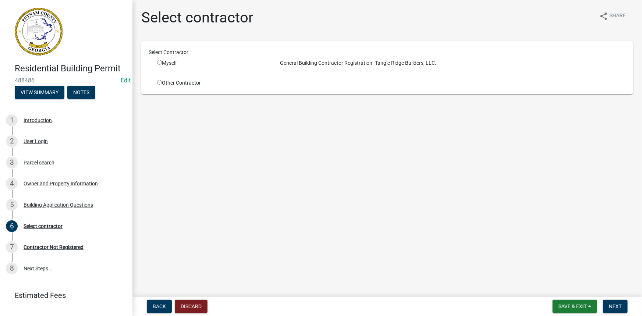
click at [158, 60] on input "radio" at bounding box center [159, 62] width 5 height 5
radio input "true"
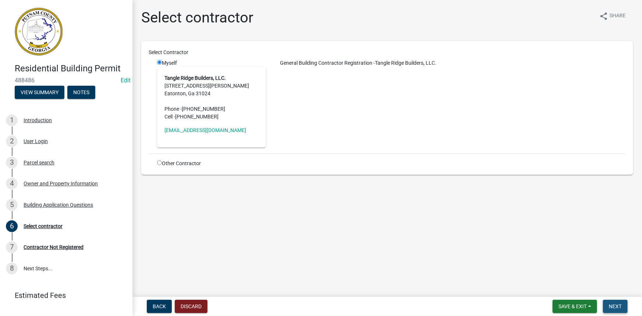
click at [611, 304] on span "Next" at bounding box center [615, 306] width 13 height 6
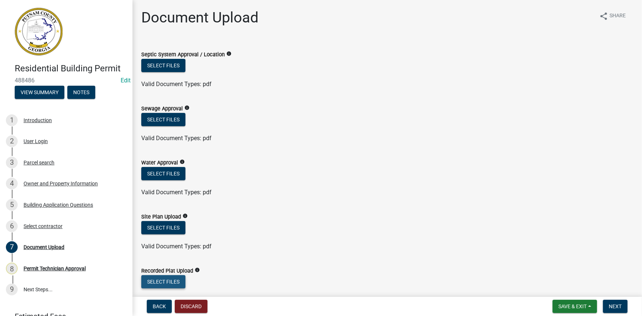
click at [157, 279] on button "Select files" at bounding box center [163, 281] width 44 height 13
click at [166, 286] on button "Select files" at bounding box center [163, 281] width 44 height 13
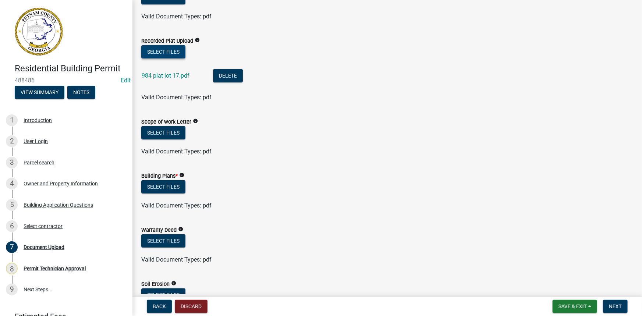
scroll to position [234, 0]
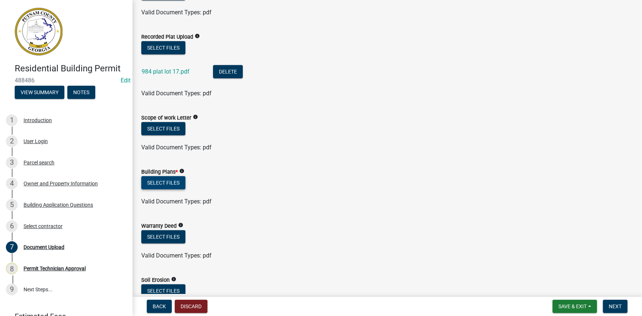
click at [183, 182] on button "Select files" at bounding box center [163, 182] width 44 height 13
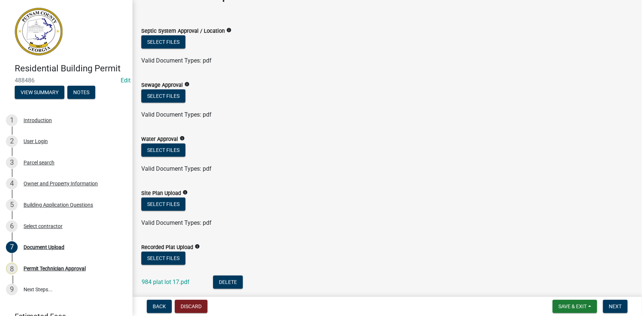
scroll to position [0, 0]
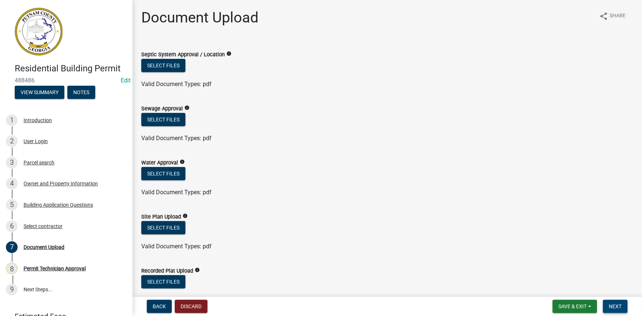
click at [616, 309] on span "Next" at bounding box center [615, 306] width 13 height 6
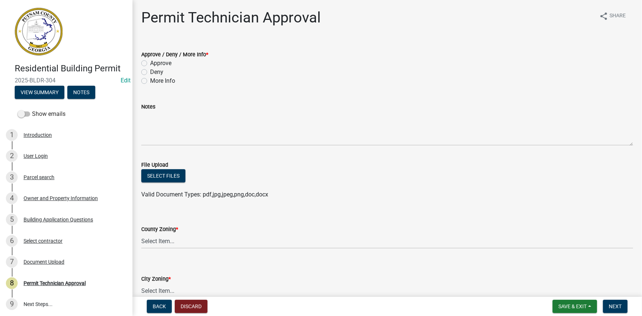
click at [166, 64] on label "Approve" at bounding box center [160, 63] width 21 height 9
click at [155, 64] on input "Approve" at bounding box center [152, 61] width 5 height 5
radio input "true"
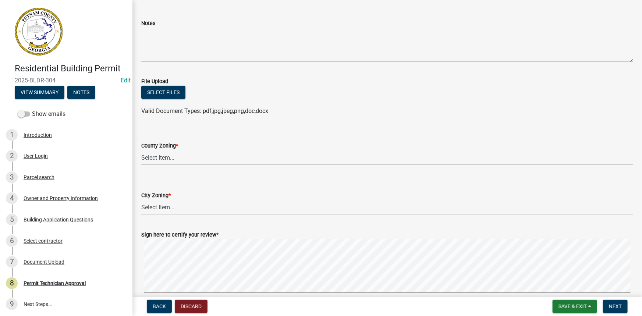
scroll to position [100, 0]
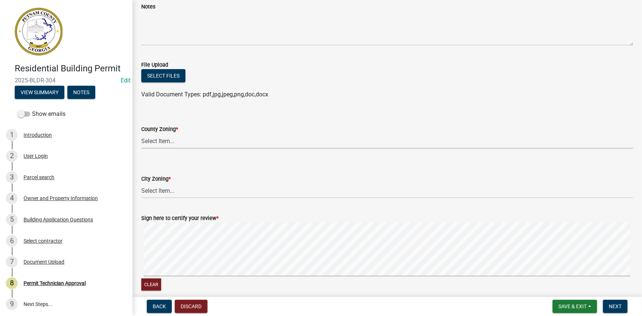
click at [169, 146] on select "Select Item... AG-1 R-1R R-1 R-2 MHP RM-1 RM-3 C-1 C-2 I-M PUD N/A" at bounding box center [387, 140] width 492 height 15
click at [141, 133] on select "Select Item... AG-1 R-1R R-1 R-2 MHP RM-1 RM-3 C-1 C-2 I-M PUD N/A" at bounding box center [387, 140] width 492 height 15
select select "78bfdc44-73ff-456e-a557-d4c99b9c08be"
click at [166, 186] on select "Select Item... A-1 A-2 R-1 R-2 R-3 R-4 MHP C-1 C-2 I-1 I-2 DB FH H-P N/A" at bounding box center [387, 190] width 492 height 15
click at [141, 183] on select "Select Item... A-1 A-2 R-1 R-2 R-3 R-4 MHP C-1 C-2 I-1 I-2 DB FH H-P N/A" at bounding box center [387, 190] width 492 height 15
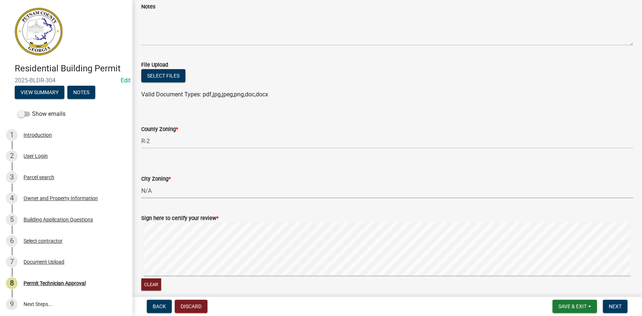
select select "83394b22-4a11-496c-8e5c-75ade2e72faf"
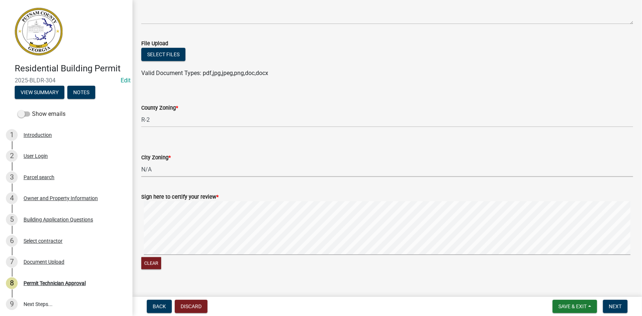
scroll to position [133, 0]
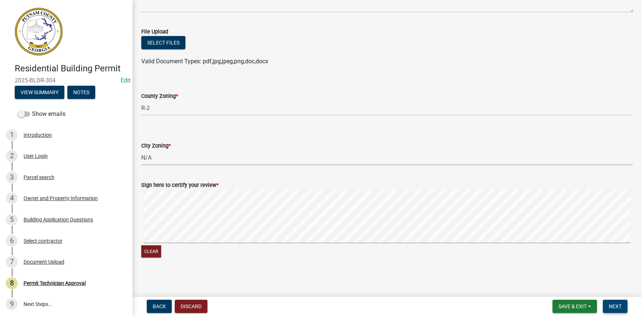
click at [617, 306] on span "Next" at bounding box center [615, 306] width 13 height 6
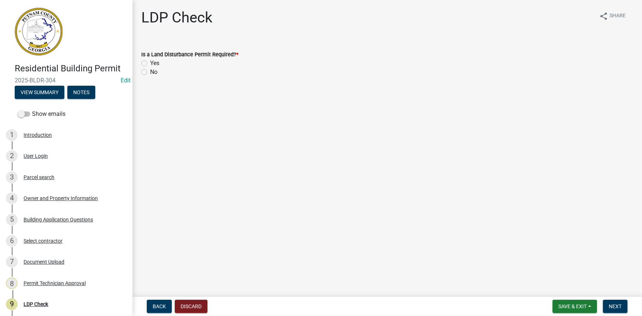
click at [150, 73] on label "No" at bounding box center [153, 72] width 7 height 9
click at [150, 72] on input "No" at bounding box center [152, 70] width 5 height 5
radio input "true"
click at [614, 304] on span "Next" at bounding box center [615, 306] width 13 height 6
click at [621, 310] on button "Next" at bounding box center [615, 306] width 25 height 13
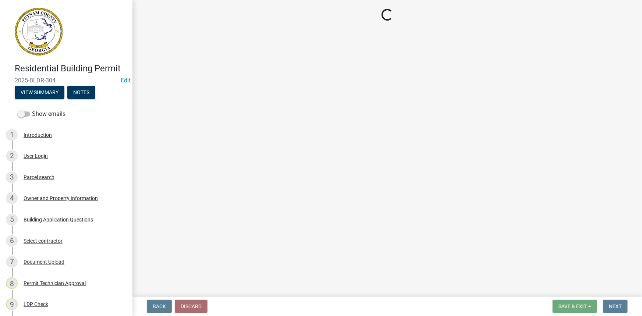
select select "3: 3"
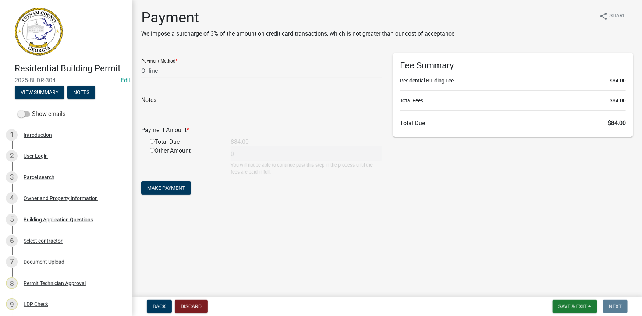
click at [151, 141] on input "radio" at bounding box center [152, 141] width 5 height 5
radio input "true"
type input "84"
click at [161, 188] on span "Make Payment" at bounding box center [166, 188] width 38 height 6
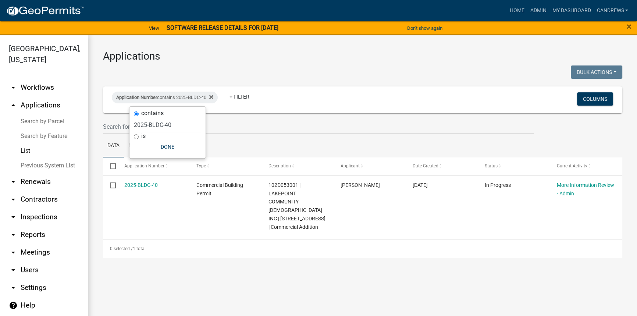
click at [29, 123] on link "Search by Parcel" at bounding box center [44, 121] width 88 height 15
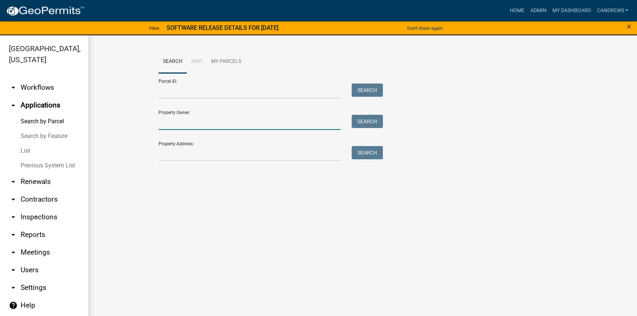
click at [207, 128] on input "Property Owner:" at bounding box center [249, 122] width 182 height 15
click at [205, 157] on input "Property Address:" at bounding box center [249, 153] width 182 height 15
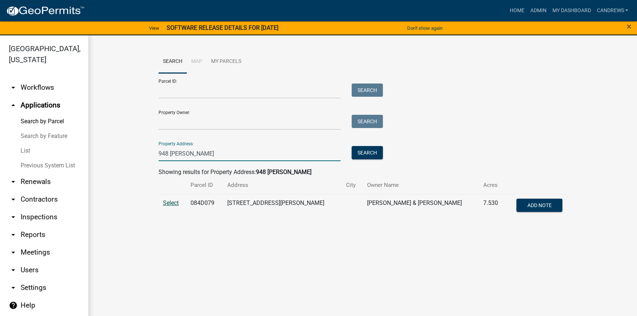
type input "948 dennis"
click at [176, 204] on span "Select" at bounding box center [171, 202] width 16 height 7
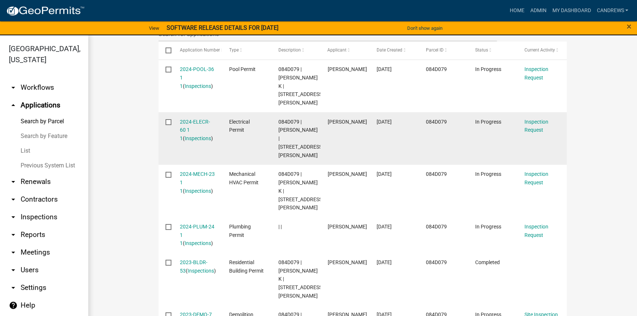
scroll to position [267, 0]
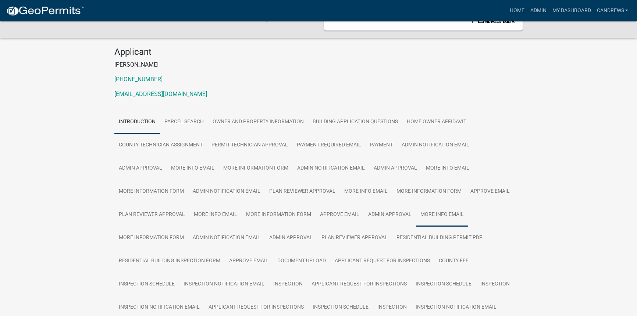
scroll to position [67, 0]
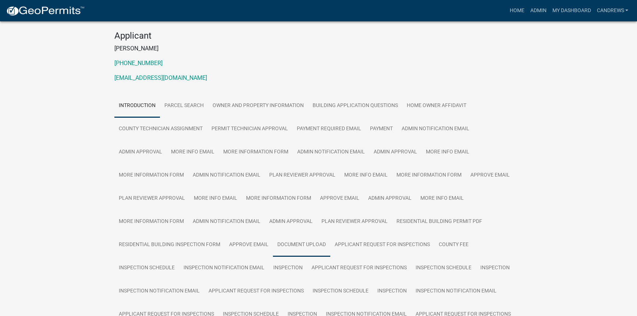
click at [303, 243] on link "Document Upload" at bounding box center [301, 245] width 57 height 24
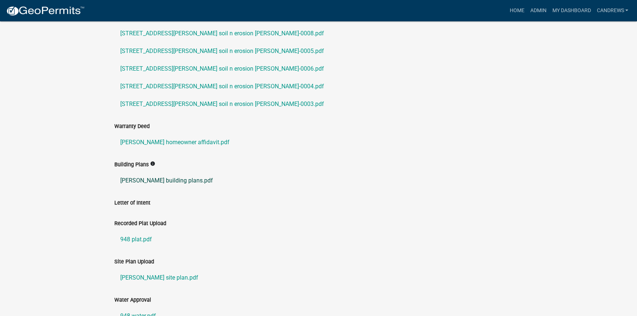
scroll to position [735, 0]
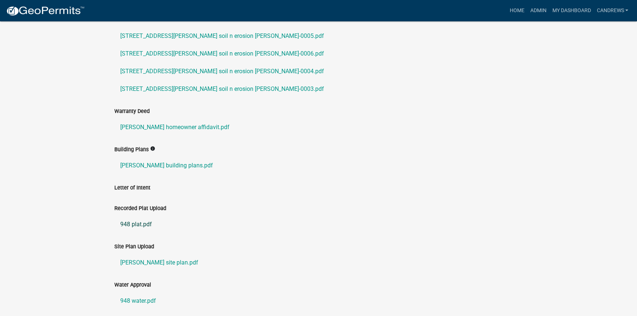
click at [137, 225] on link "948 plat.pdf" at bounding box center [318, 224] width 408 height 18
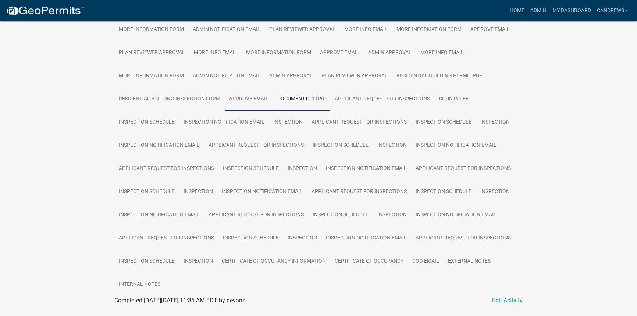
scroll to position [200, 0]
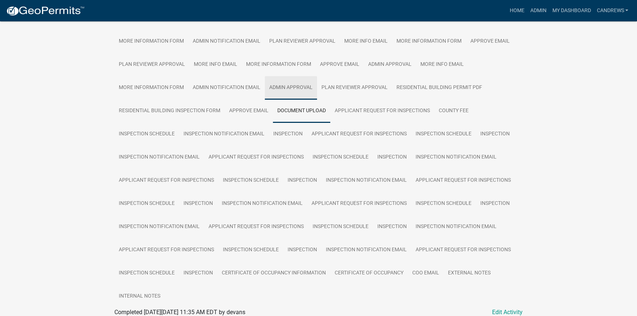
click at [281, 88] on link "Admin Approval" at bounding box center [291, 88] width 52 height 24
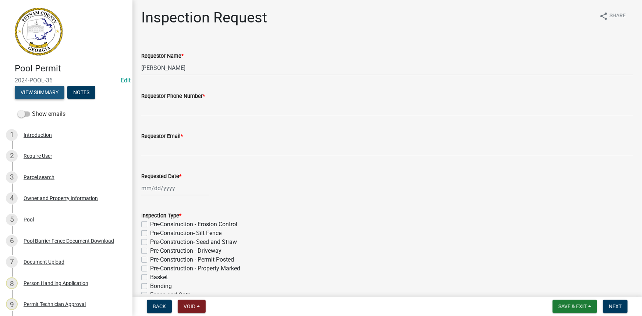
click at [50, 92] on button "View Summary" at bounding box center [40, 92] width 50 height 13
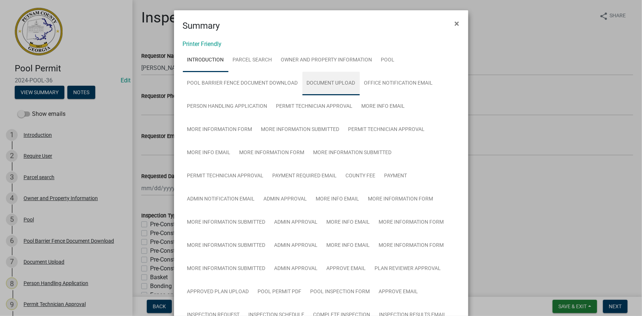
click at [332, 83] on link "Document Upload" at bounding box center [330, 84] width 57 height 24
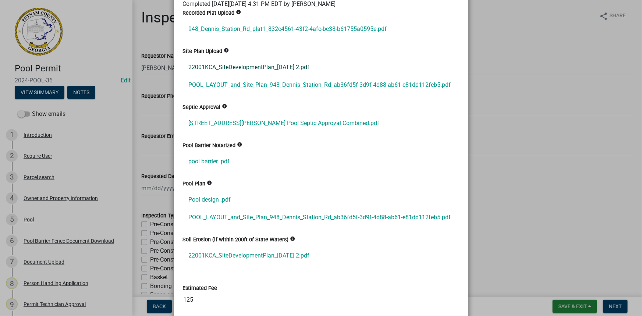
scroll to position [334, 0]
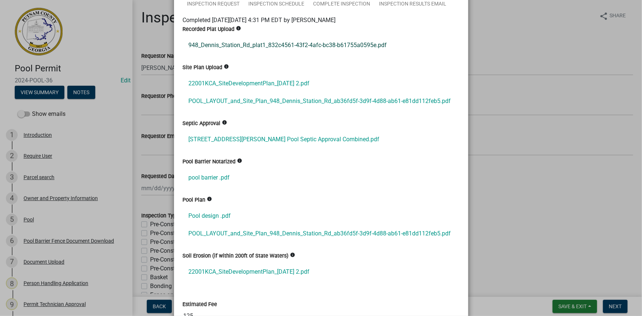
click at [226, 47] on link "948_Dennis_Station_Rd_plat1_832c4561-43f2-4afc-bc38-b61755a0595e.pdf" at bounding box center [321, 45] width 277 height 18
click at [515, 38] on ngb-modal-window "Summary × Printer Friendly Introduction Parcel search Owner and Property Inform…" at bounding box center [321, 158] width 642 height 316
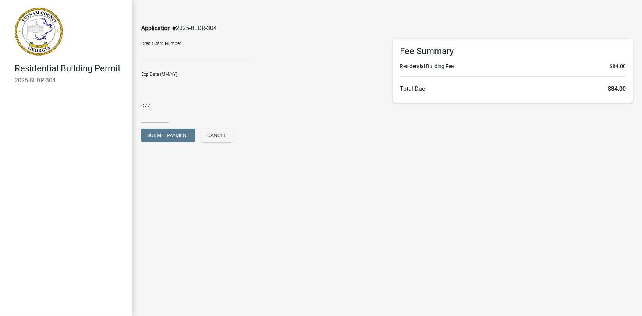
click at [183, 58] on div at bounding box center [198, 55] width 115 height 12
type input "11/26"
type input "5779"
click at [171, 132] on span "Submit Payment" at bounding box center [168, 135] width 42 height 6
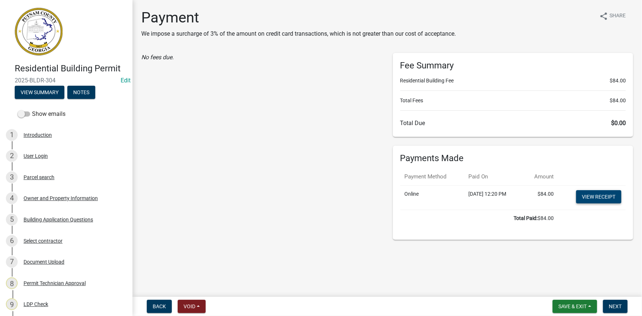
click at [615, 196] on link "View receipt" at bounding box center [598, 196] width 45 height 13
click at [353, 131] on div "No fees due." at bounding box center [262, 146] width 252 height 187
click at [614, 305] on span "Next" at bounding box center [615, 306] width 13 height 6
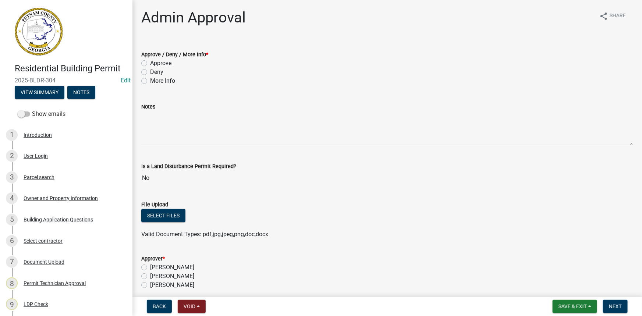
click at [170, 63] on label "Approve" at bounding box center [160, 63] width 21 height 9
click at [155, 63] on input "Approve" at bounding box center [152, 61] width 5 height 5
radio input "true"
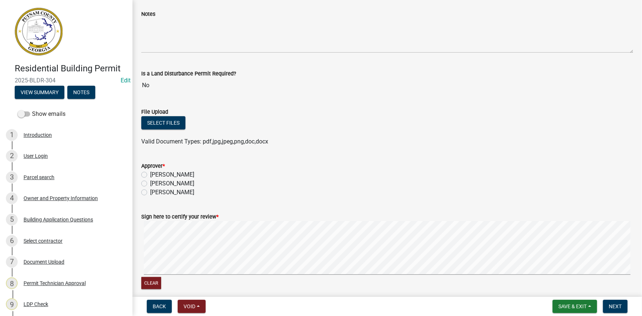
scroll to position [133, 0]
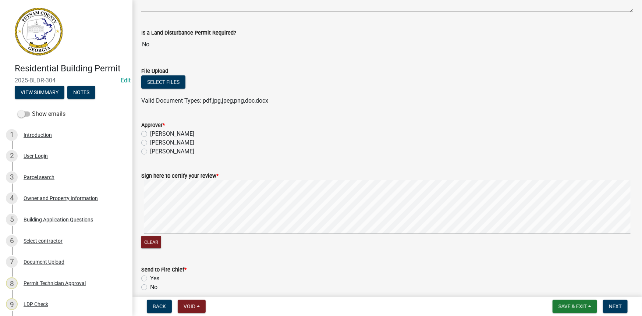
click at [178, 138] on label "Courtney Andrews" at bounding box center [172, 142] width 44 height 9
click at [155, 138] on input "Courtney Andrews" at bounding box center [152, 140] width 5 height 5
radio input "true"
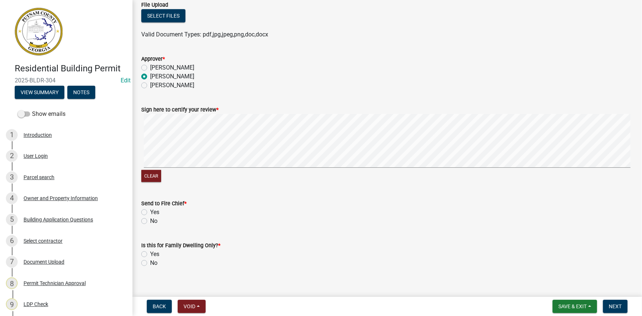
scroll to position [200, 0]
click at [150, 263] on label "No" at bounding box center [153, 262] width 7 height 9
click at [150, 263] on input "No" at bounding box center [152, 260] width 5 height 5
radio input "true"
click at [150, 220] on label "No" at bounding box center [153, 220] width 7 height 9
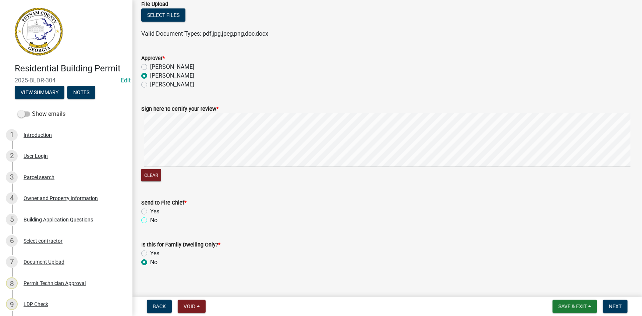
click at [150, 220] on input "No" at bounding box center [152, 218] width 5 height 5
radio input "true"
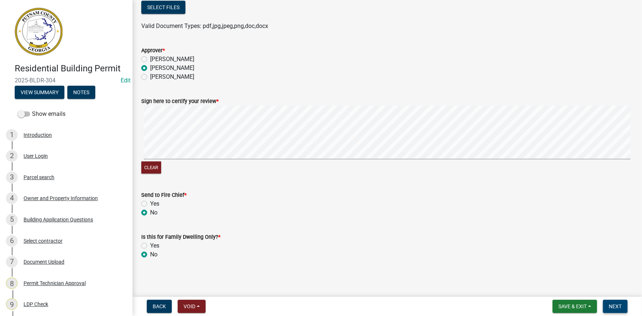
click at [613, 308] on span "Next" at bounding box center [615, 306] width 13 height 6
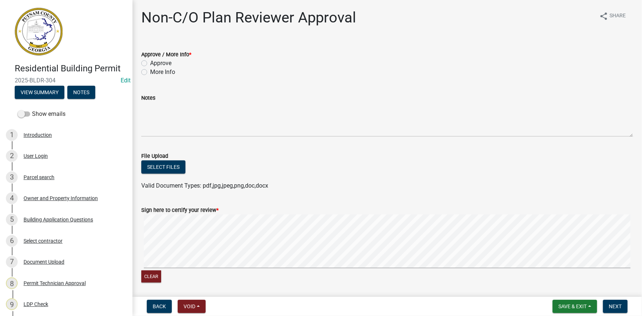
click at [161, 60] on label "Approve" at bounding box center [160, 63] width 21 height 9
click at [155, 60] on input "Approve" at bounding box center [152, 61] width 5 height 5
radio input "true"
click at [621, 306] on button "Next" at bounding box center [615, 306] width 25 height 13
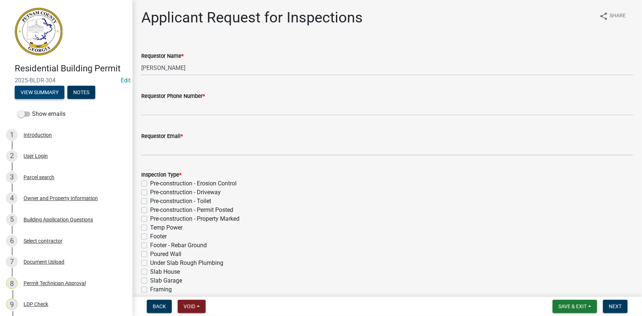
click at [61, 88] on button "View Summary" at bounding box center [40, 92] width 50 height 13
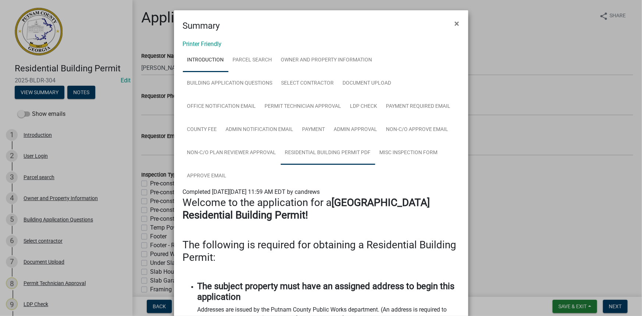
click at [326, 157] on link "Residential Building Permit PDF" at bounding box center [328, 153] width 94 height 24
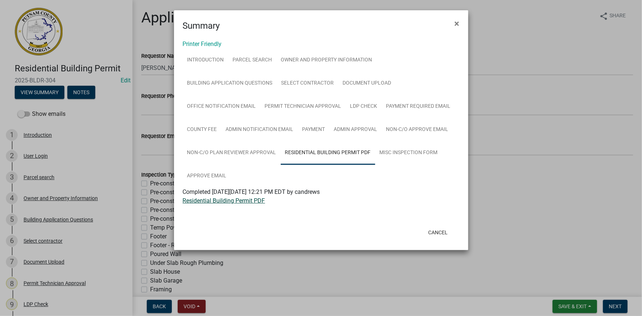
click at [243, 201] on link "Residential Building Permit PDF" at bounding box center [224, 200] width 82 height 7
click at [409, 153] on link "Misc Inspection Form" at bounding box center [408, 153] width 67 height 24
click at [236, 200] on link "Misc Inspection Form" at bounding box center [211, 200] width 56 height 7
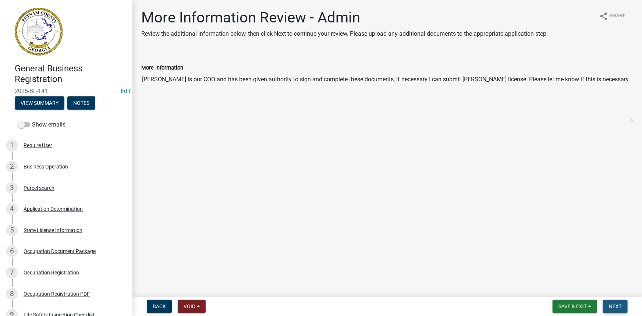
click at [606, 303] on button "Next" at bounding box center [615, 306] width 25 height 13
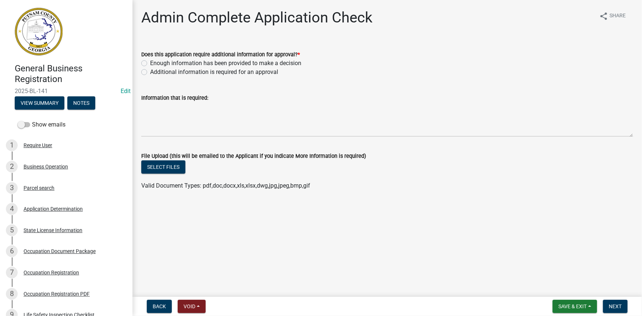
click at [216, 71] on label "Additional information is required for an approval" at bounding box center [214, 72] width 128 height 9
click at [155, 71] on input "Additional information is required for an approval" at bounding box center [152, 70] width 5 height 5
radio input "true"
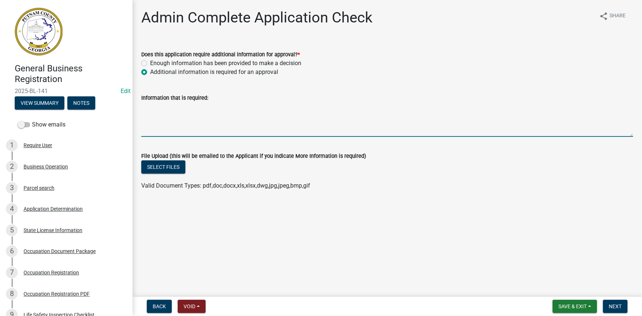
click at [226, 124] on textarea "Information that is required:" at bounding box center [387, 119] width 492 height 35
click at [193, 110] on textarea "Yes please submit [PERSON_NAME]'s license as well" at bounding box center [387, 119] width 492 height 35
type textarea "Yes please submit [PERSON_NAME]'s license as well"
click at [616, 307] on span "Next" at bounding box center [615, 306] width 13 height 6
